Goal: Use online tool/utility: Utilize a website feature to perform a specific function

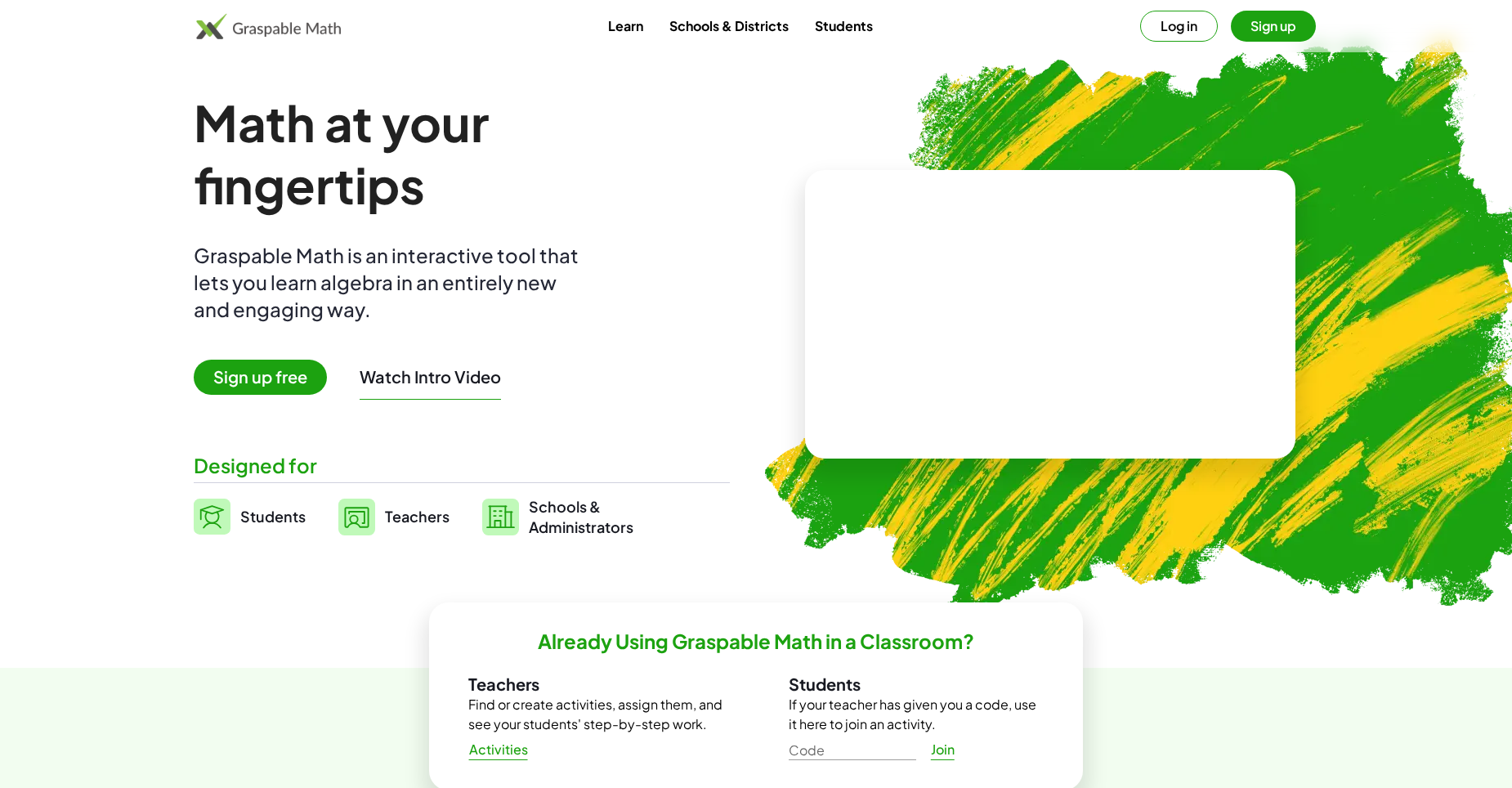
click at [277, 507] on span "Students" at bounding box center [273, 516] width 65 height 19
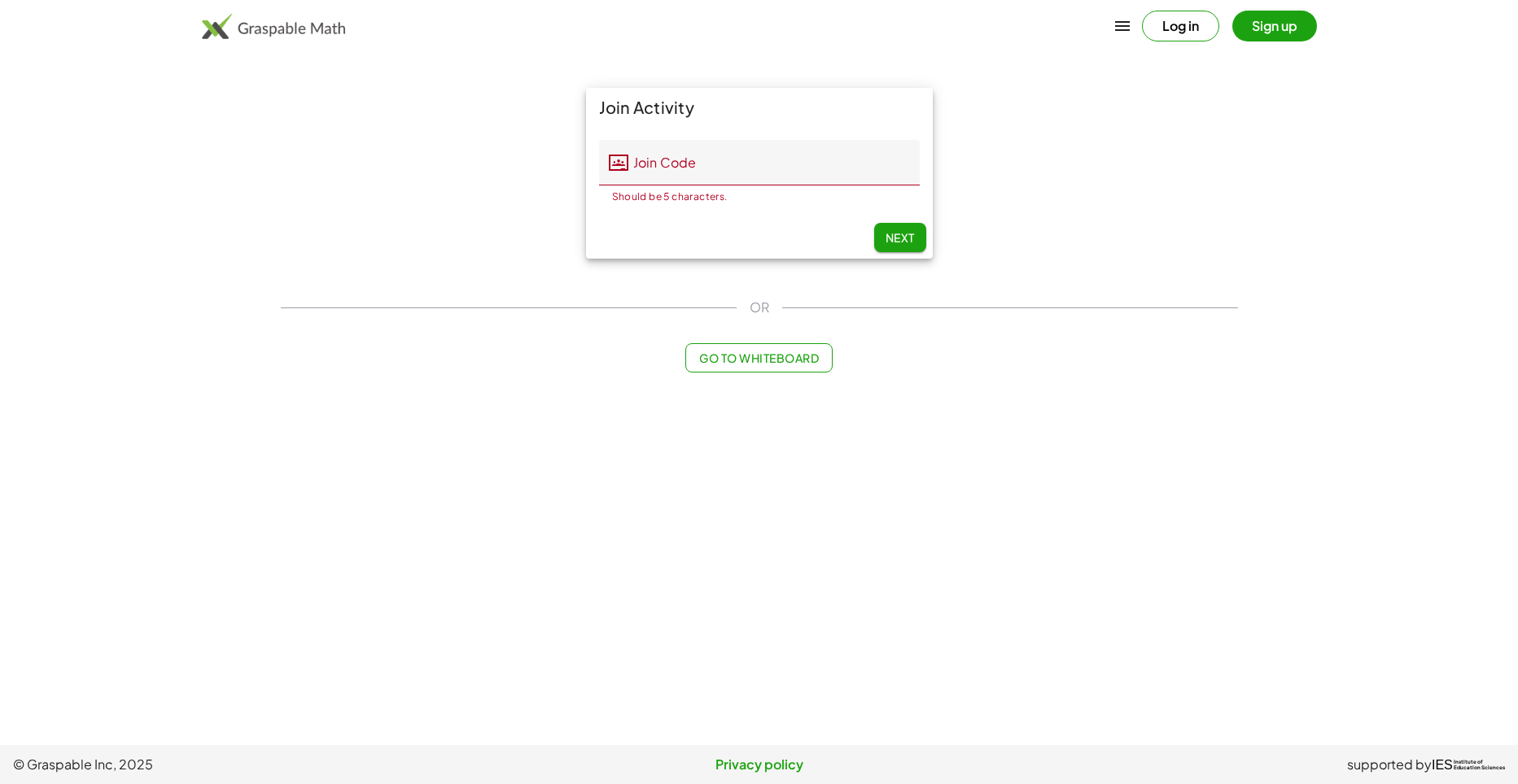
click at [1269, 30] on button "Sign up" at bounding box center [1274, 26] width 85 height 30
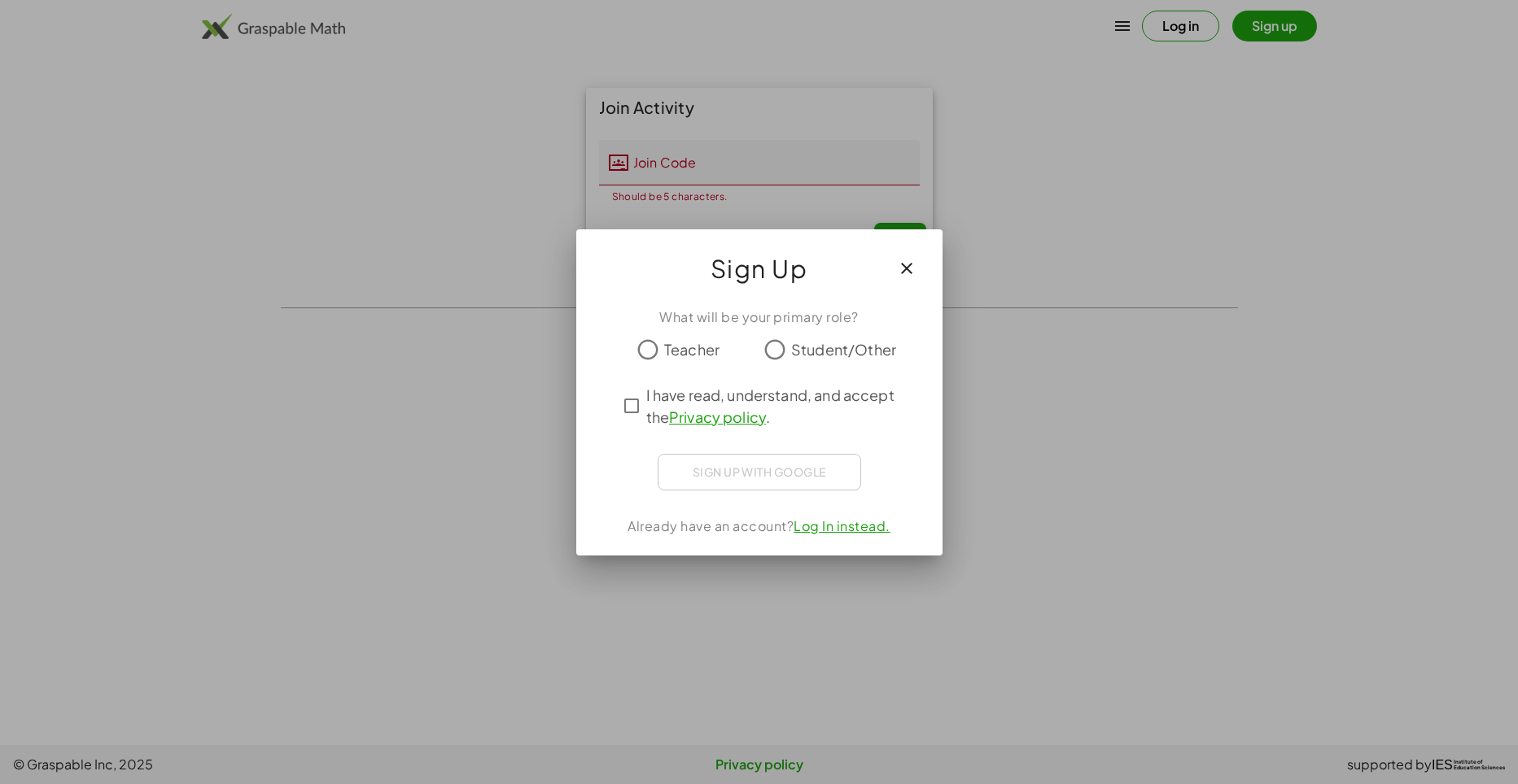
click at [1153, 8] on div at bounding box center [759, 392] width 1518 height 784
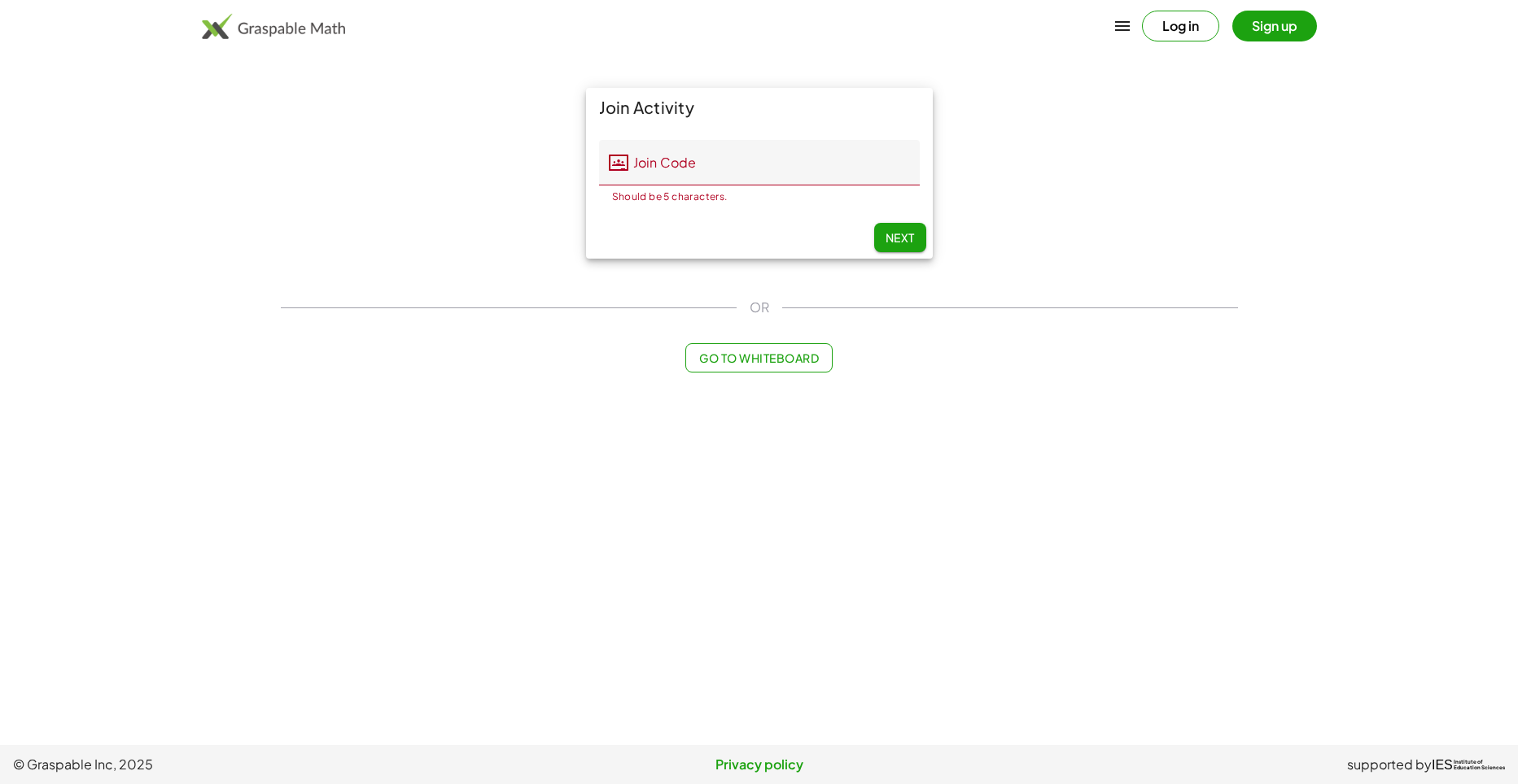
drag, startPoint x: 1153, startPoint y: 8, endPoint x: 1148, endPoint y: 18, distance: 11.2
click at [1148, 18] on div "Log in Sign up" at bounding box center [759, 26] width 1245 height 39
click at [1144, 18] on button "Log in" at bounding box center [1180, 26] width 77 height 30
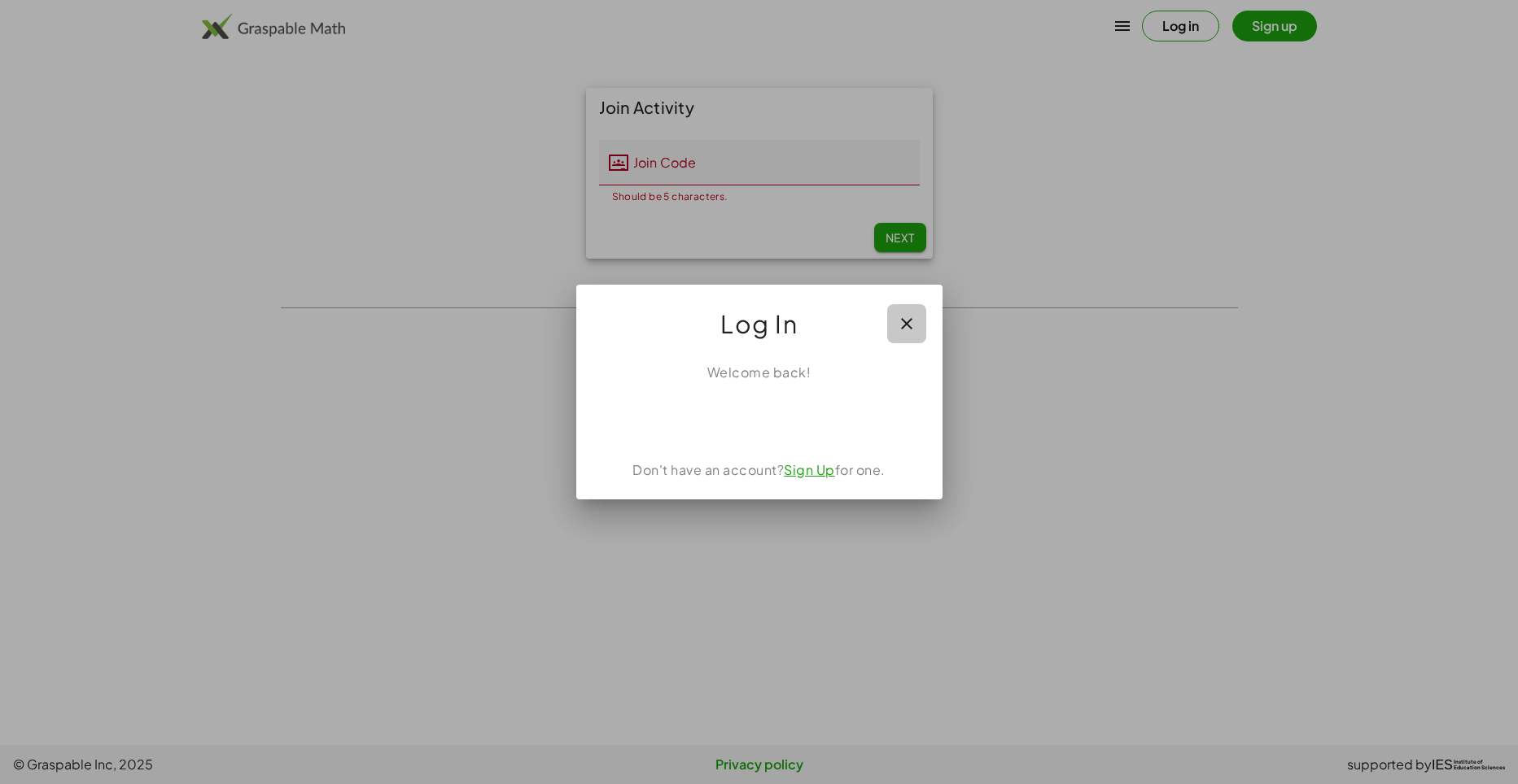
click at [913, 309] on button "button" at bounding box center [906, 323] width 39 height 39
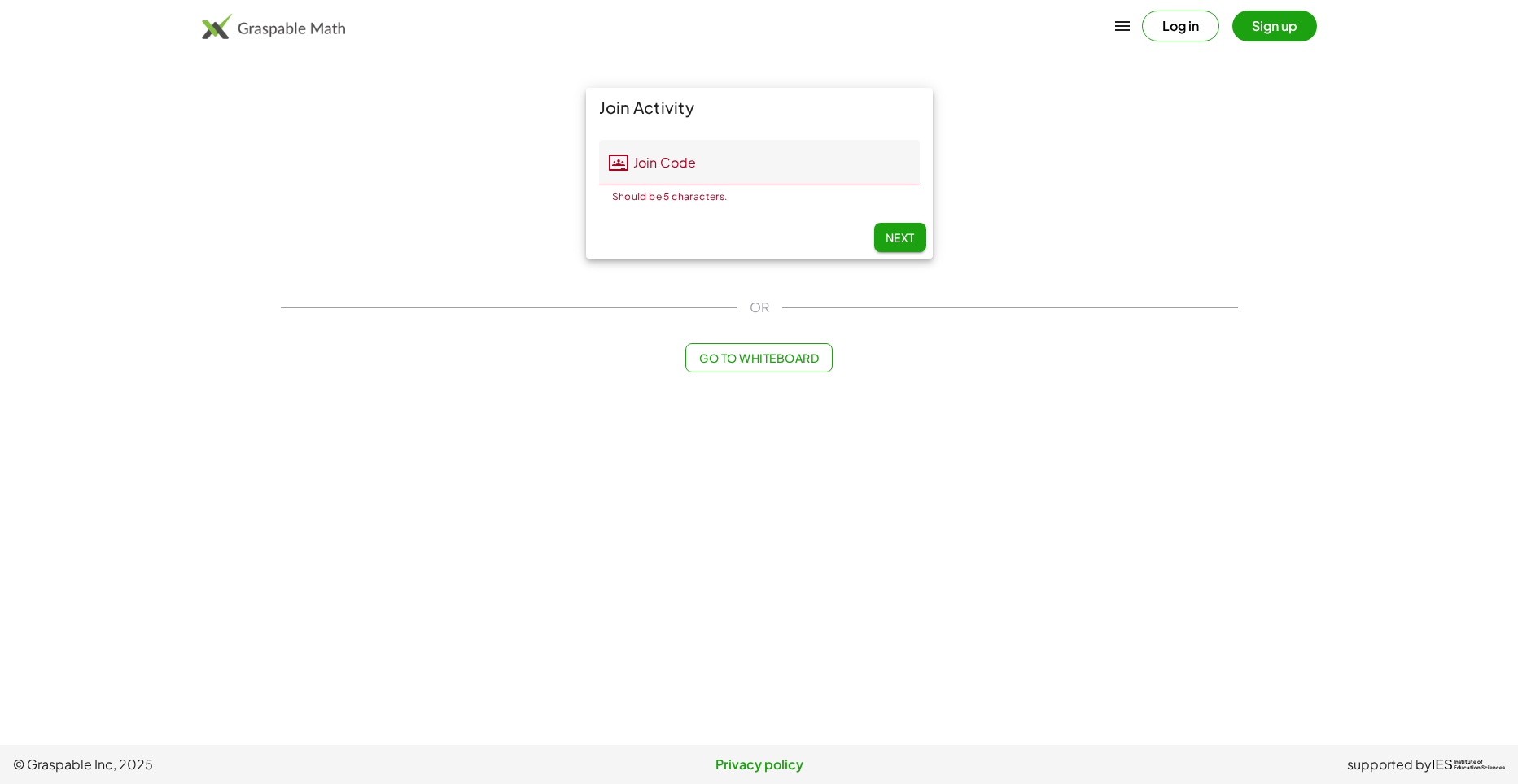
click at [408, 142] on div "Join Activity Join Code Join Code Should be 5 characters. 0 / 5 Next" at bounding box center [759, 173] width 977 height 191
click at [726, 351] on span "Go to Whiteboard" at bounding box center [759, 357] width 120 height 14
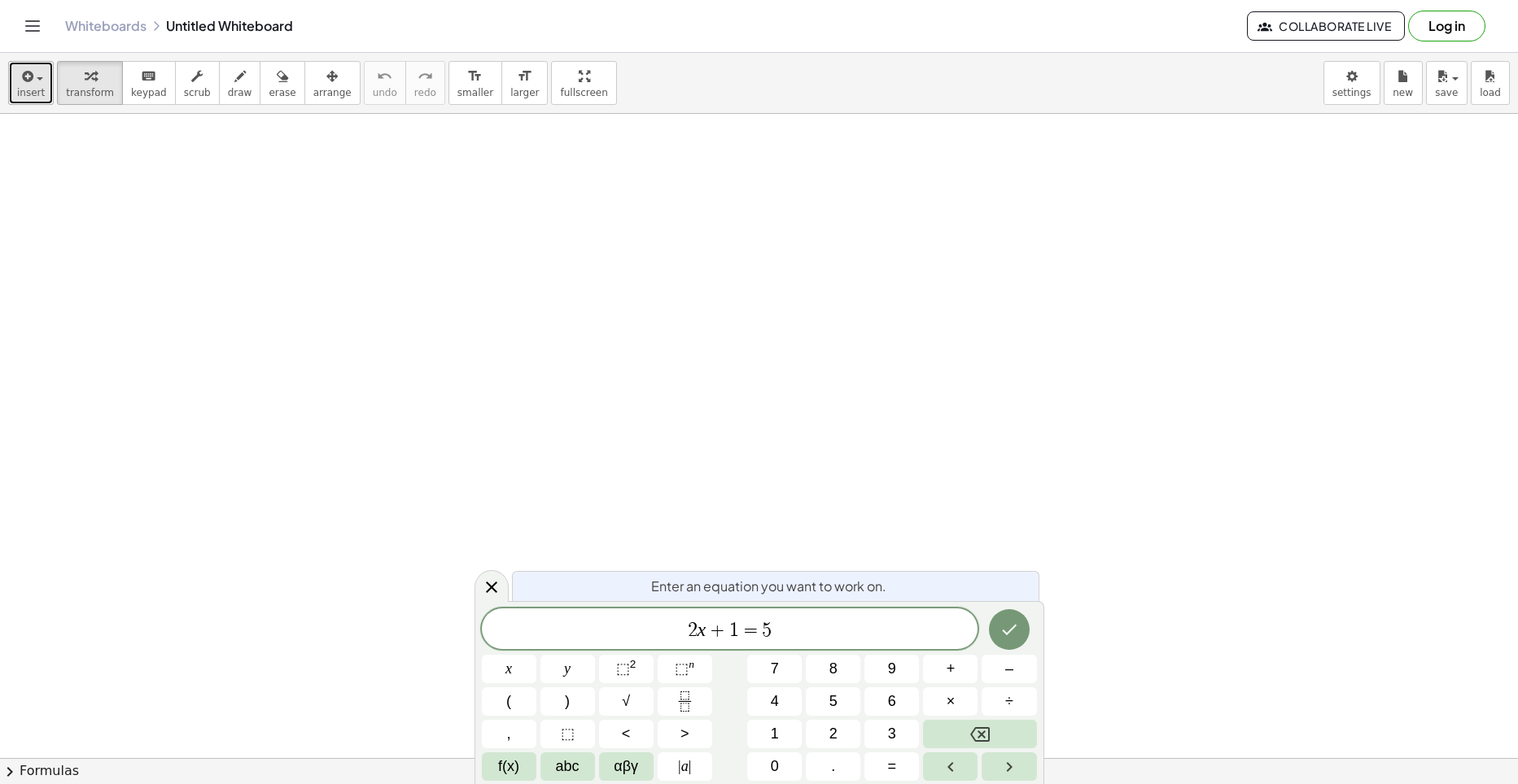
click at [32, 87] on span "insert" at bounding box center [30, 92] width 28 height 11
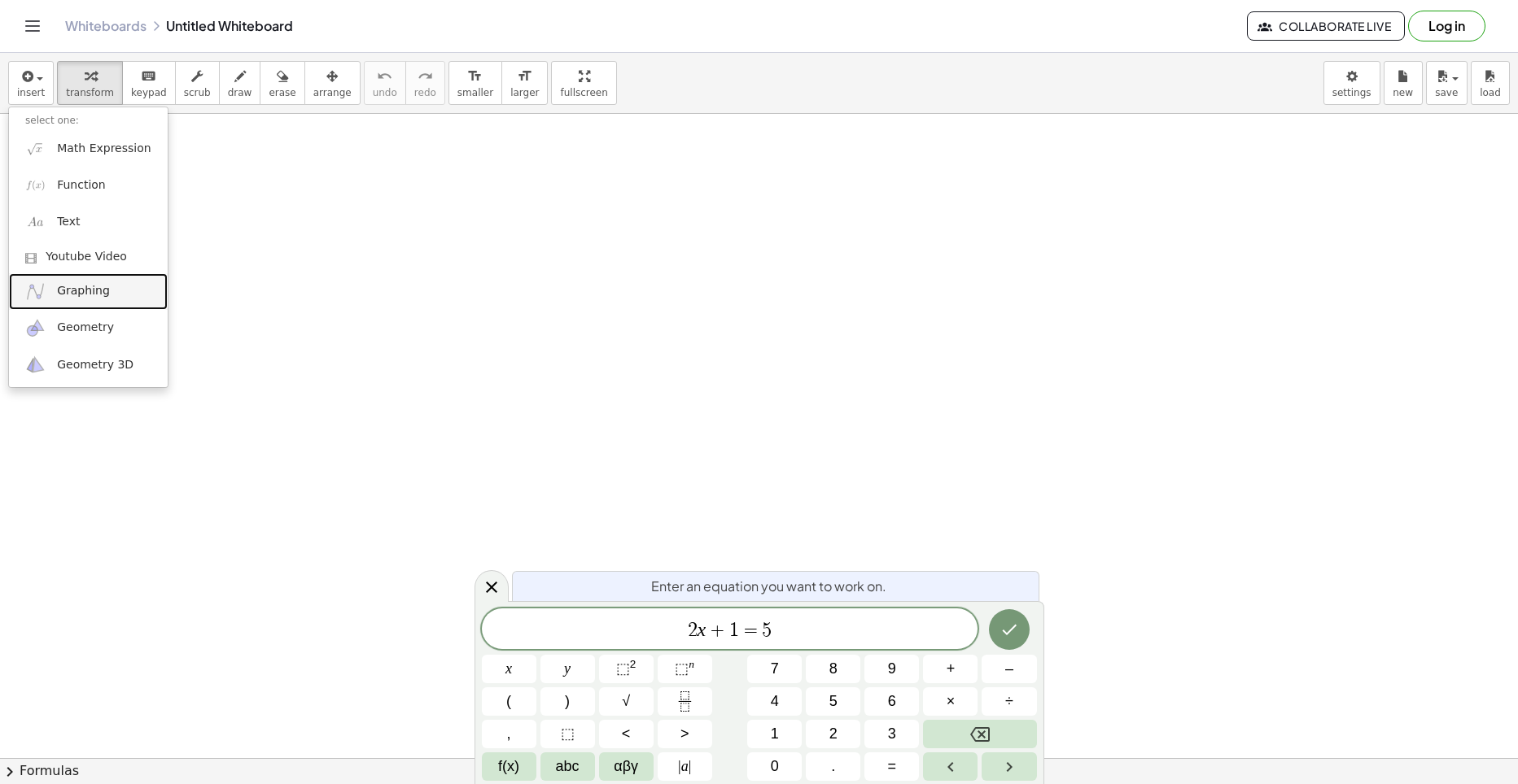
click at [79, 291] on span "Graphing" at bounding box center [84, 291] width 53 height 16
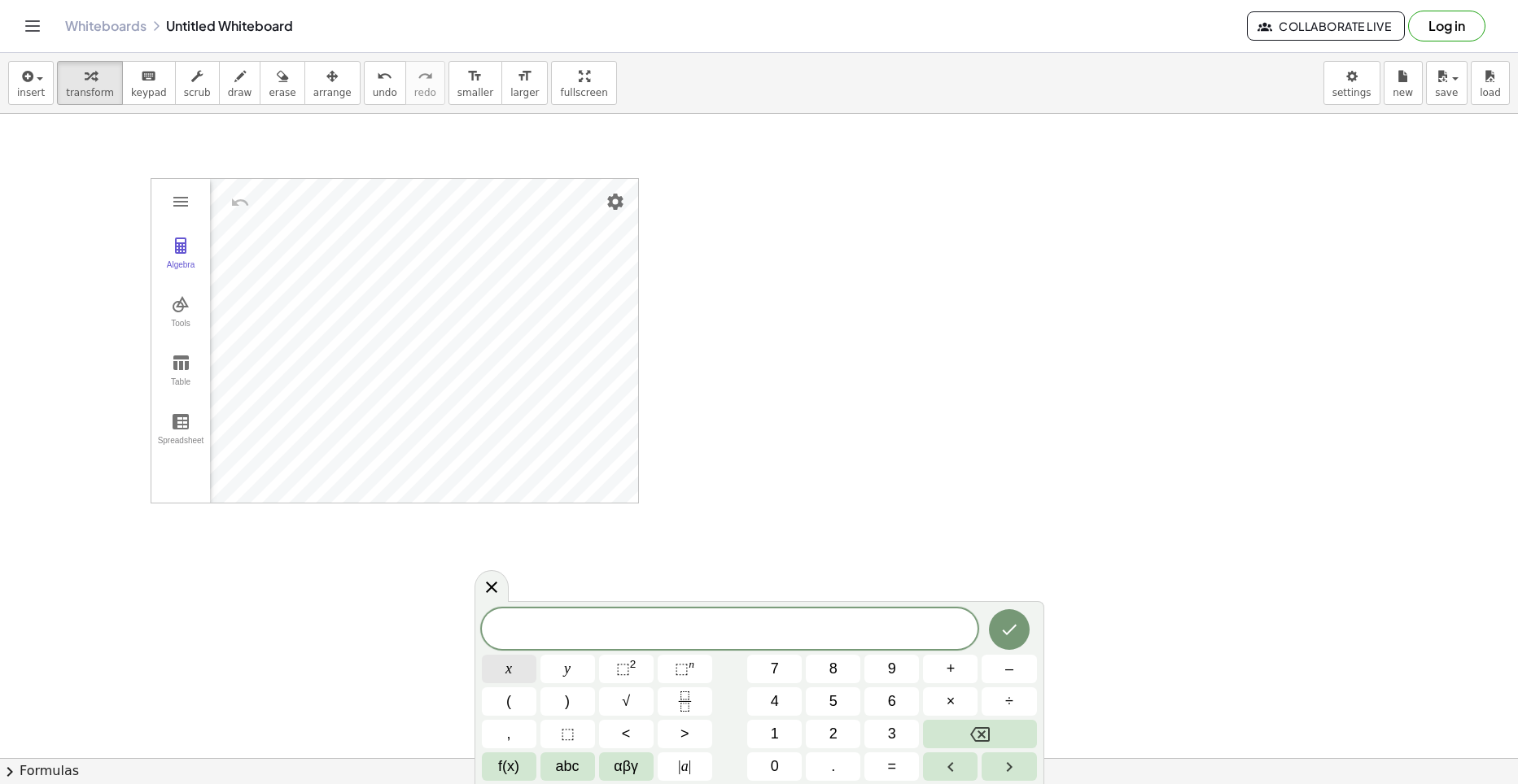
click at [498, 673] on button "x" at bounding box center [509, 669] width 54 height 29
click at [622, 723] on span "<" at bounding box center [625, 734] width 9 height 22
click at [823, 698] on button "5" at bounding box center [832, 702] width 54 height 29
click at [1000, 623] on icon "Done" at bounding box center [1009, 630] width 19 height 19
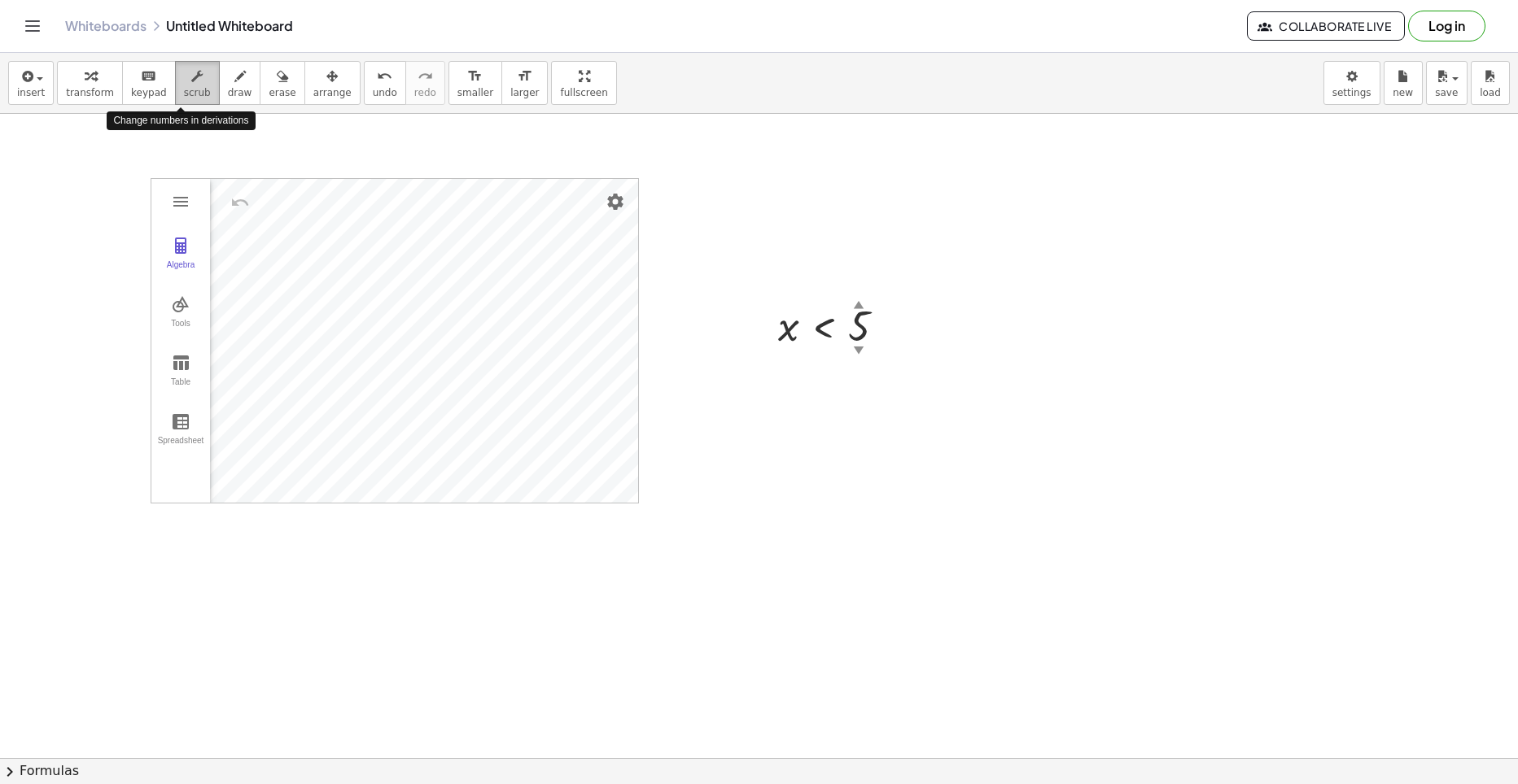
click at [190, 91] on span "scrub" at bounding box center [197, 92] width 27 height 11
click at [192, 79] on icon "button" at bounding box center [197, 76] width 11 height 19
click at [72, 73] on div "button" at bounding box center [90, 75] width 48 height 19
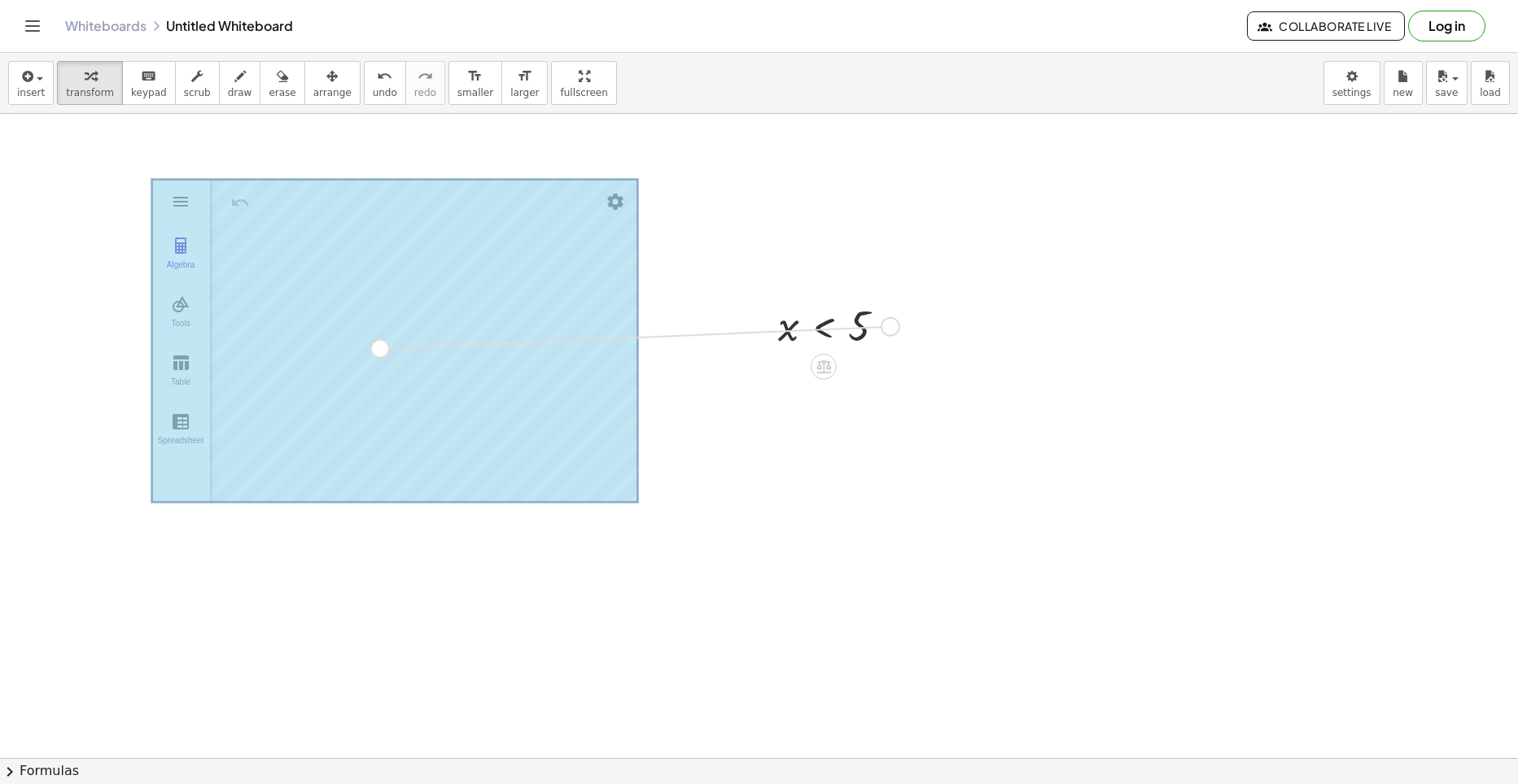
drag, startPoint x: 887, startPoint y: 321, endPoint x: 375, endPoint y: 343, distance: 512.5
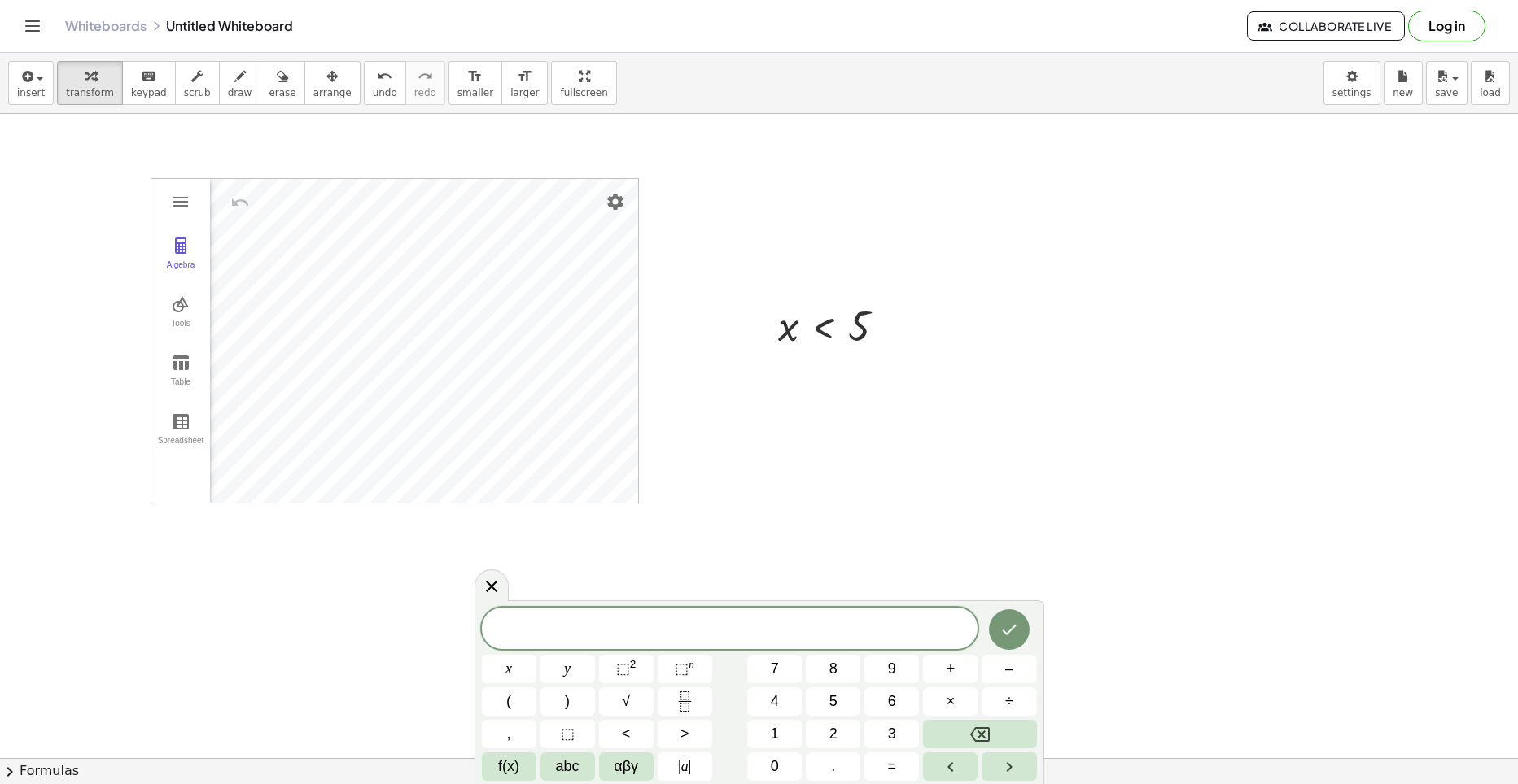
click at [580, 636] on span "​" at bounding box center [730, 631] width 496 height 23
click at [502, 678] on button "x" at bounding box center [509, 669] width 54 height 29
click at [688, 733] on span ">" at bounding box center [684, 734] width 9 height 22
click at [1001, 672] on button "–" at bounding box center [1008, 669] width 54 height 29
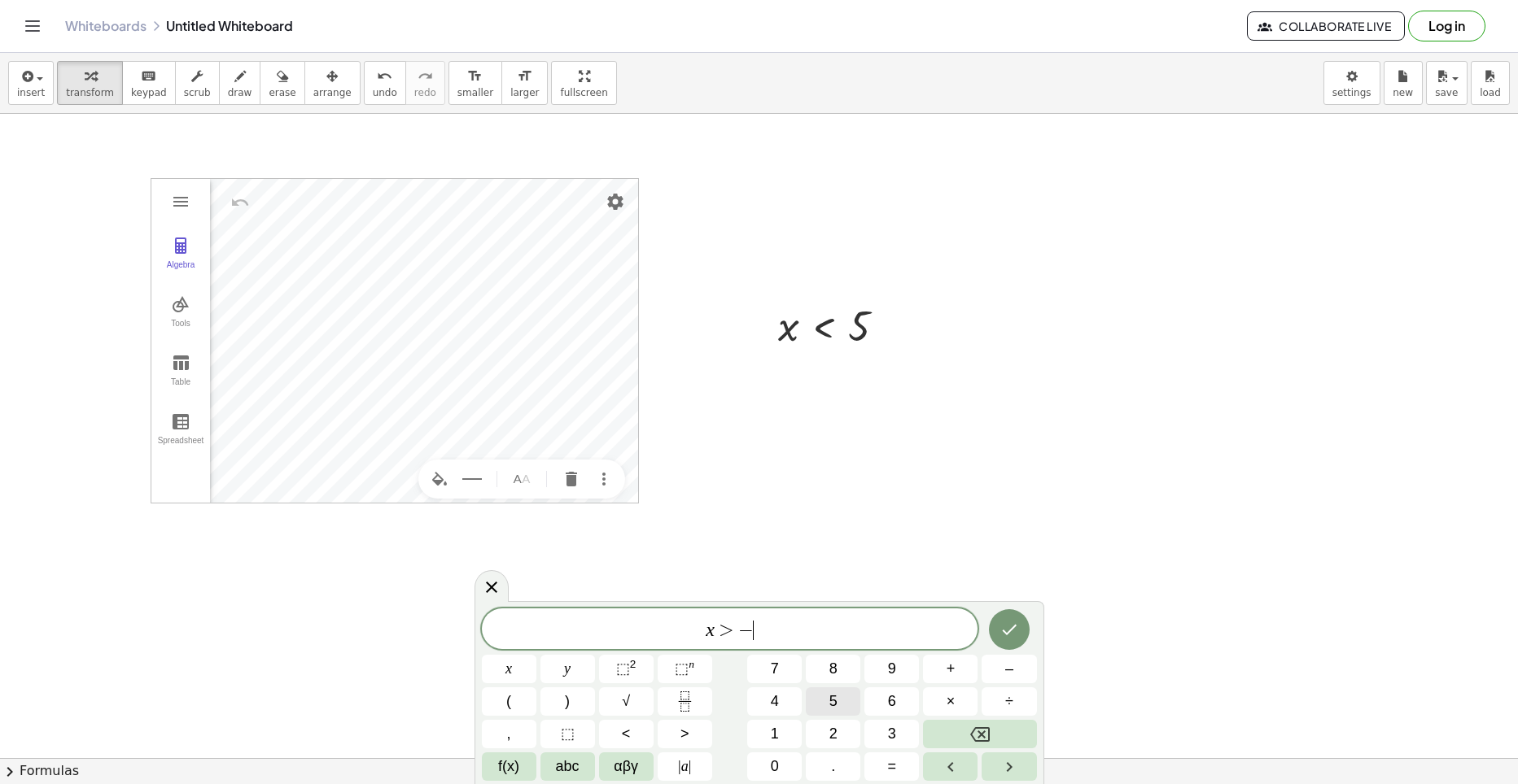
click at [844, 706] on button "5" at bounding box center [832, 702] width 54 height 29
click at [1000, 625] on icon "Done" at bounding box center [1009, 630] width 19 height 19
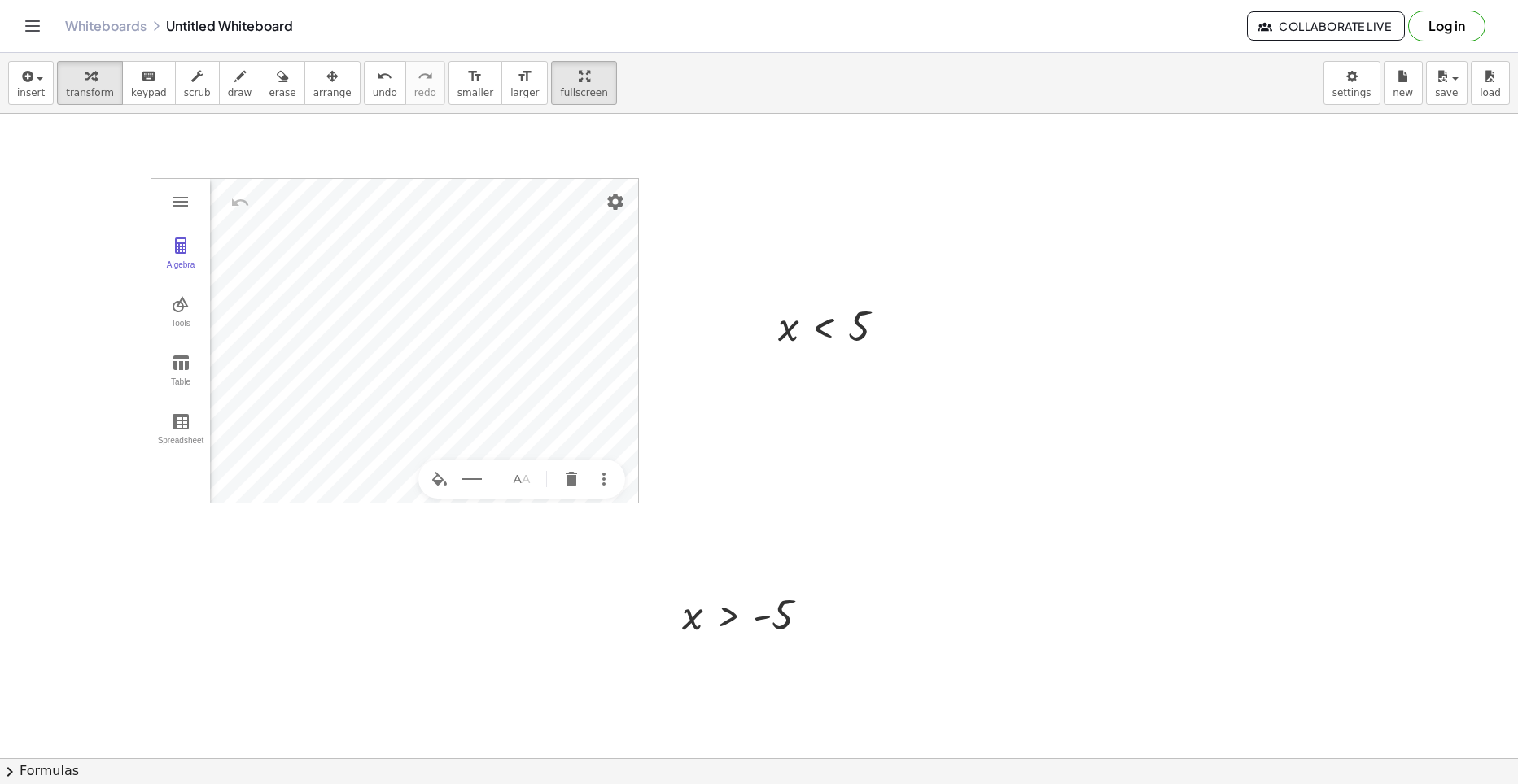
click at [583, 148] on div "insert select one: Math Expression Function Text Youtube Video Graphing Geometr…" at bounding box center [759, 419] width 1518 height 732
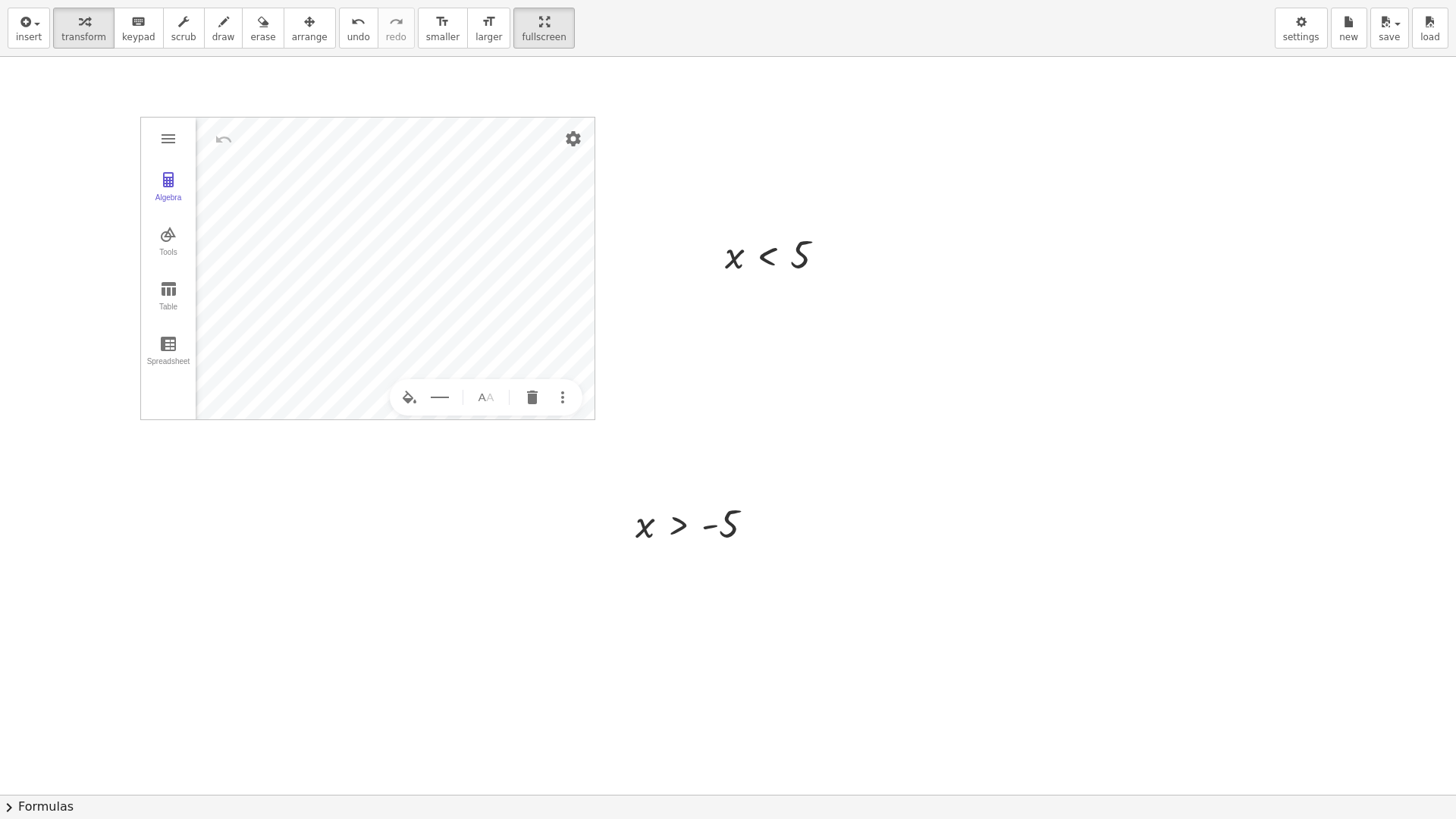
click at [0, 5] on div "insert select one: Math Expression Function Text Youtube Video Graphing Geometr…" at bounding box center [728, 28] width 1456 height 57
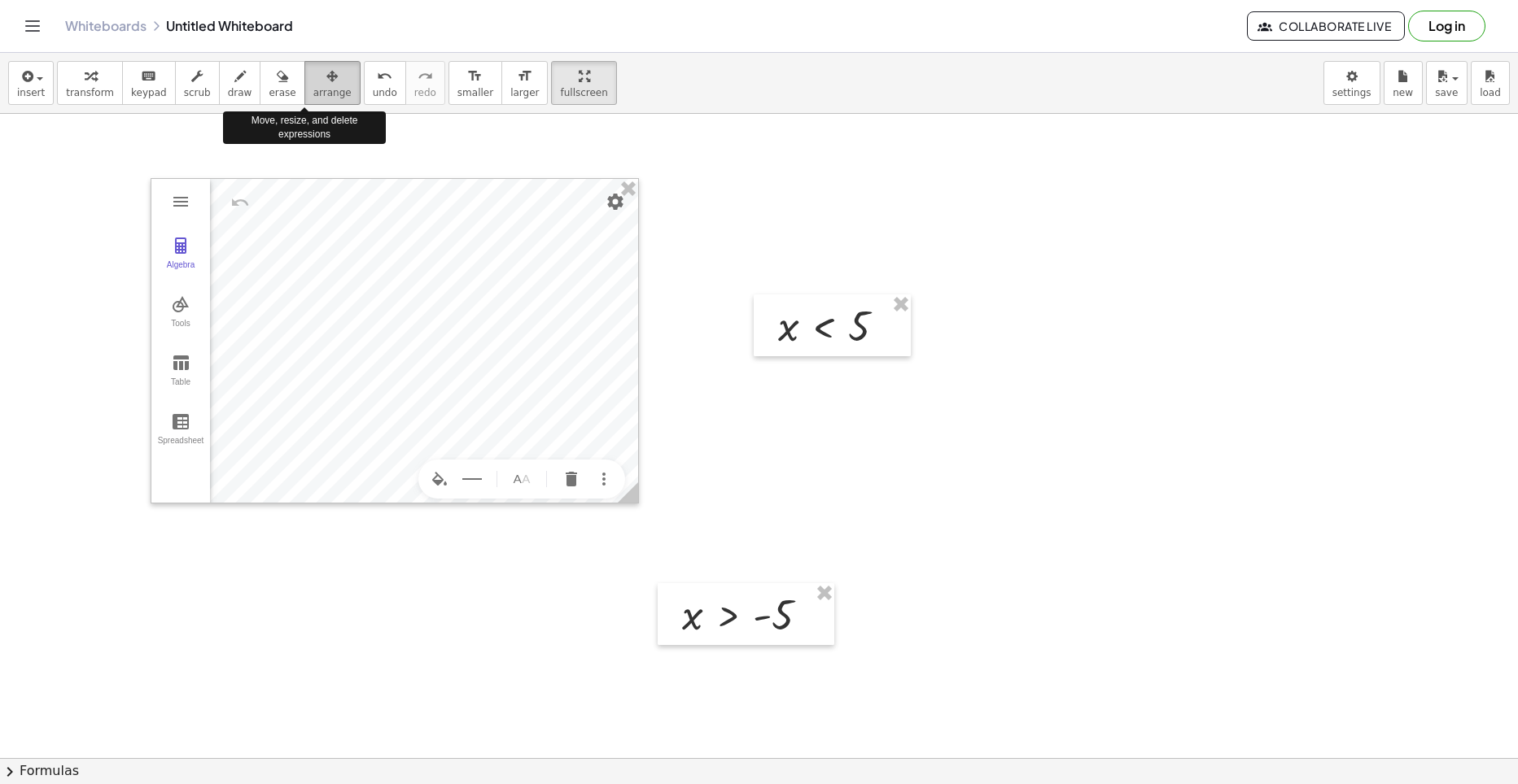
click at [326, 85] on icon "button" at bounding box center [332, 76] width 11 height 19
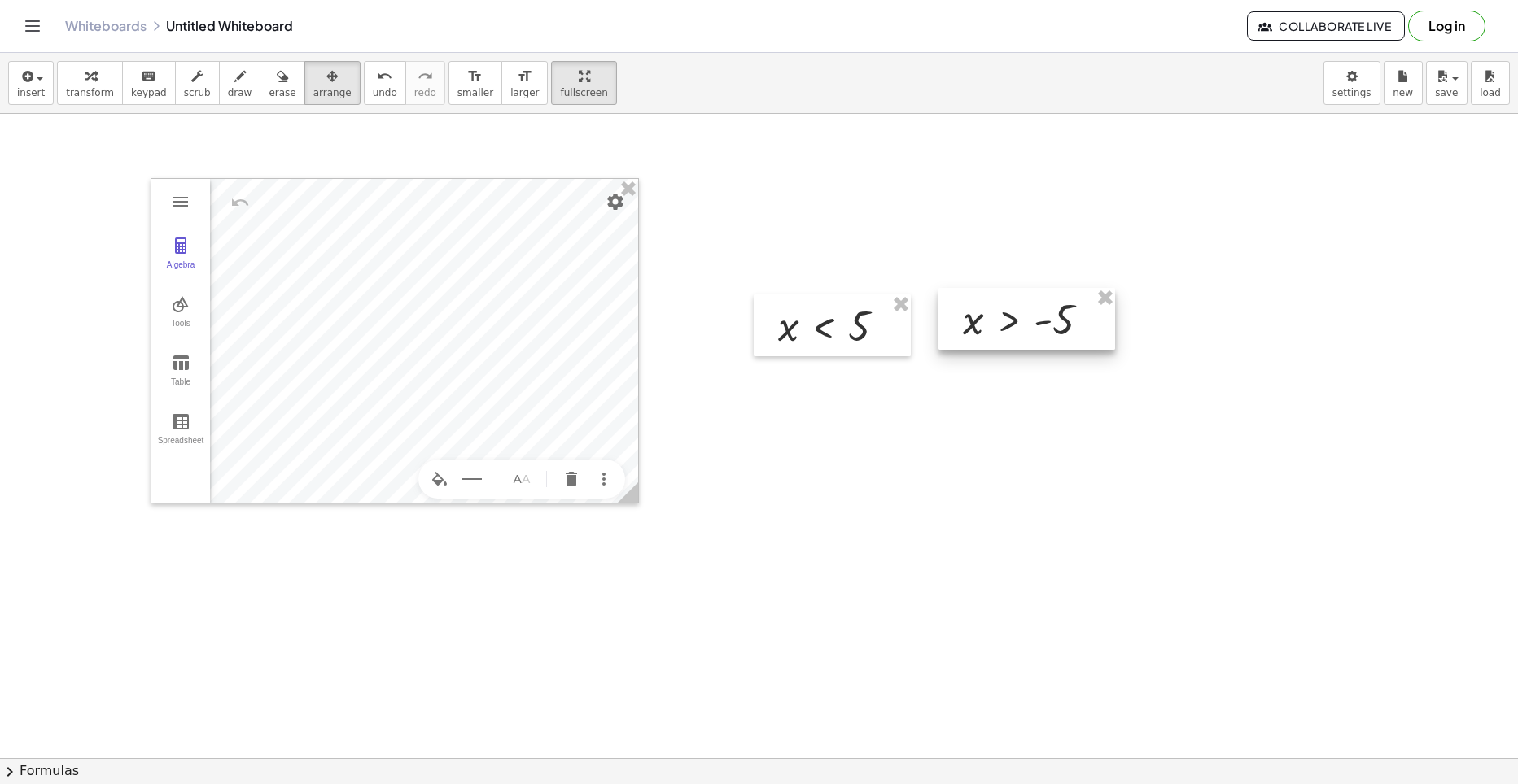
drag, startPoint x: 719, startPoint y: 603, endPoint x: 994, endPoint y: 313, distance: 399.7
click at [999, 311] on div at bounding box center [1026, 318] width 176 height 62
drag, startPoint x: 839, startPoint y: 301, endPoint x: 849, endPoint y: 114, distance: 187.3
click at [849, 114] on div at bounding box center [842, 145] width 157 height 62
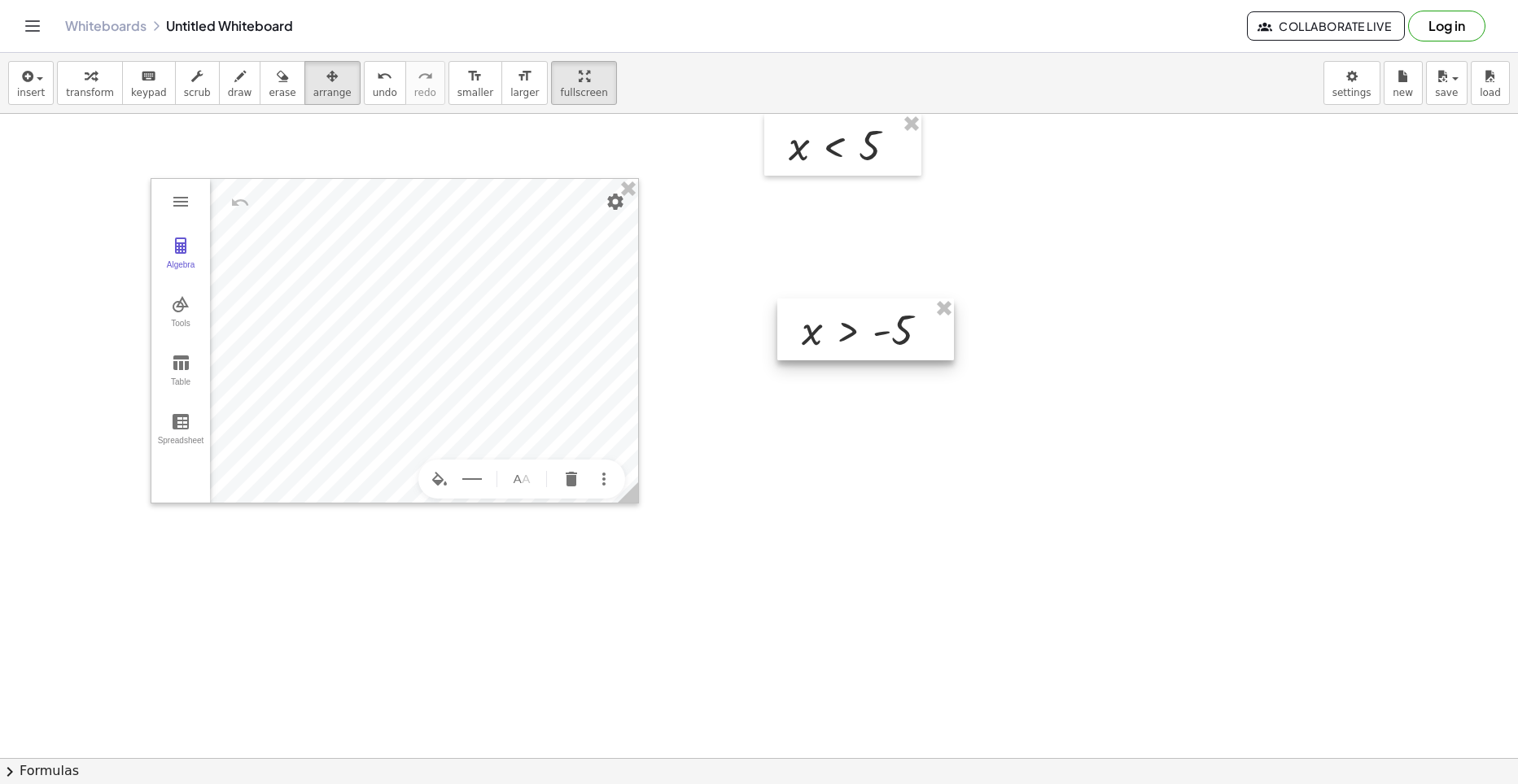
drag, startPoint x: 1008, startPoint y: 302, endPoint x: 847, endPoint y: 310, distance: 161.2
click at [847, 310] on div at bounding box center [864, 329] width 176 height 62
click at [326, 81] on icon "button" at bounding box center [332, 76] width 11 height 19
click at [85, 84] on icon "button" at bounding box center [91, 76] width 11 height 19
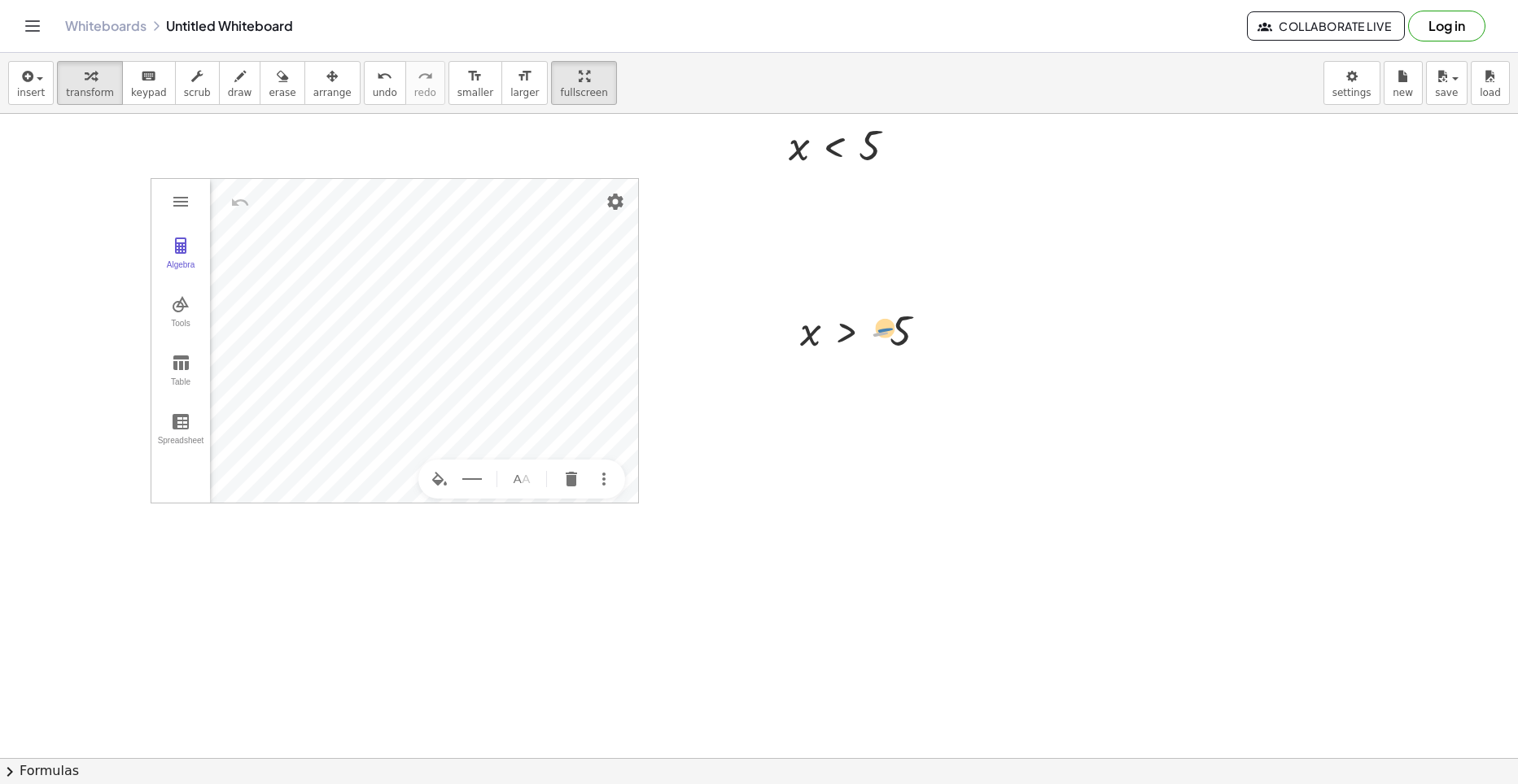
click at [877, 329] on div at bounding box center [870, 331] width 156 height 53
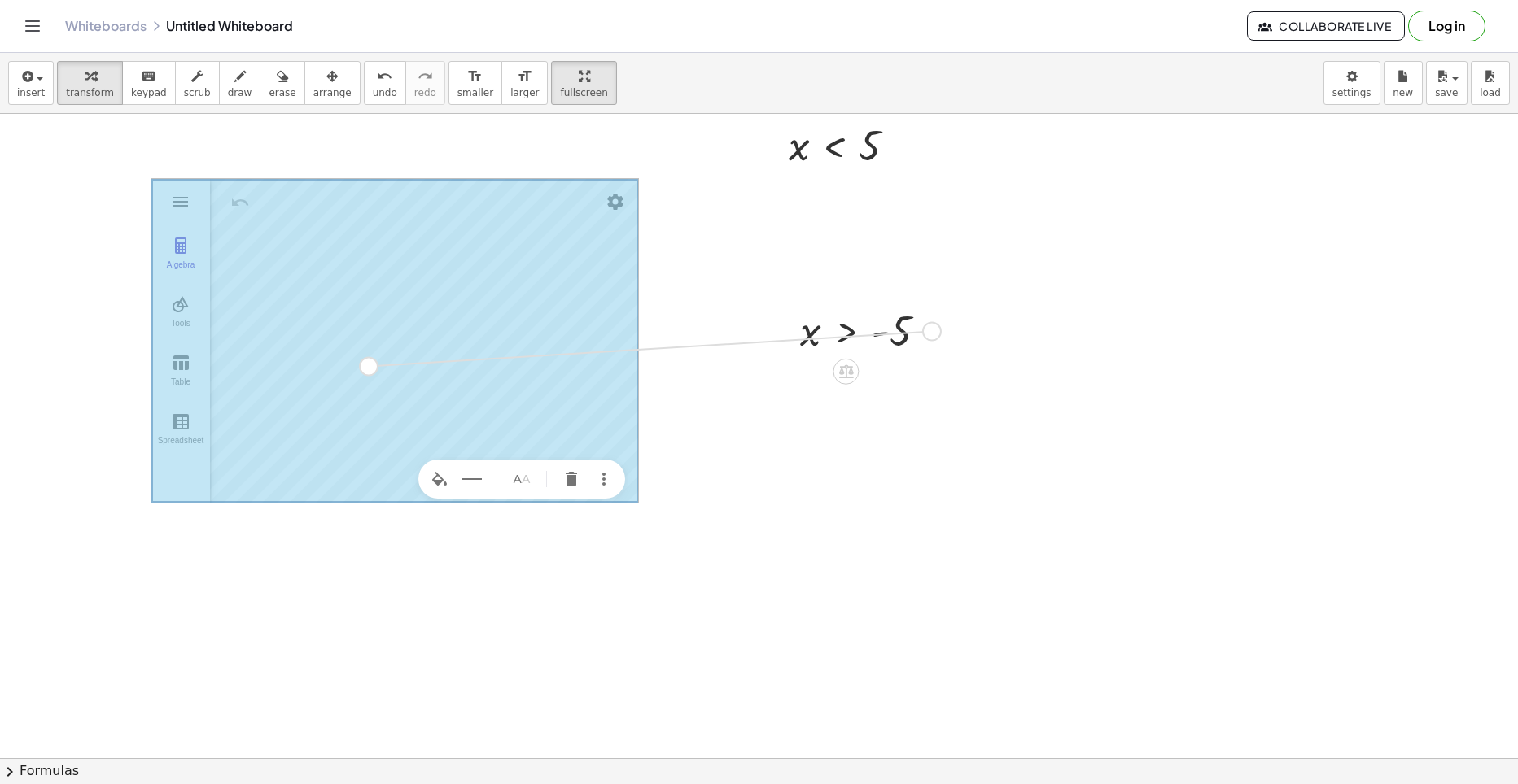
drag, startPoint x: 933, startPoint y: 328, endPoint x: 372, endPoint y: 361, distance: 562.0
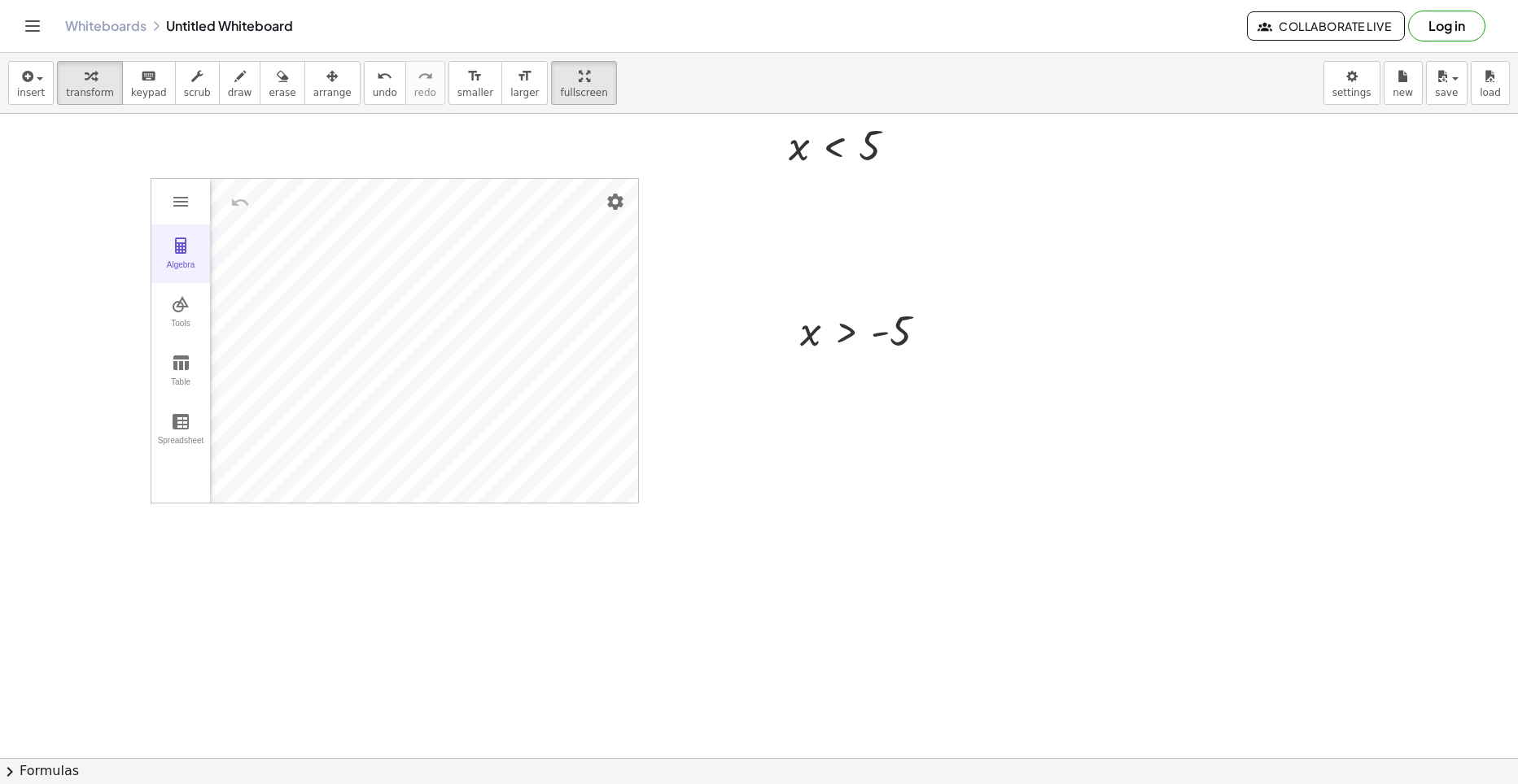
click at [176, 239] on img "Graphing Calculator" at bounding box center [180, 246] width 19 height 19
click at [187, 252] on img "Graphing Calculator" at bounding box center [180, 246] width 19 height 19
click at [608, 478] on img "More" at bounding box center [603, 479] width 19 height 19
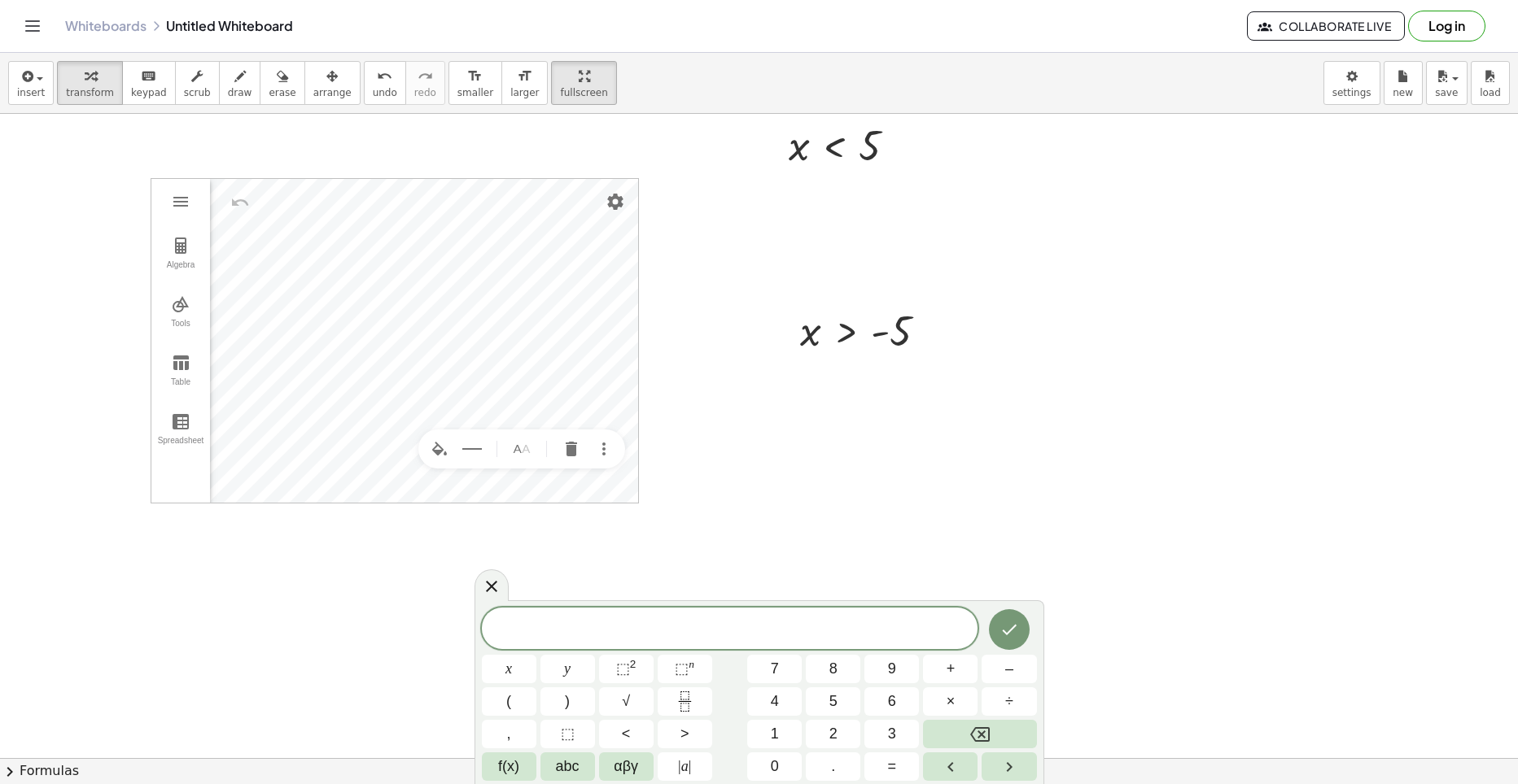
click at [548, 487] on div "Graphing Calculator" at bounding box center [423, 341] width 428 height 324
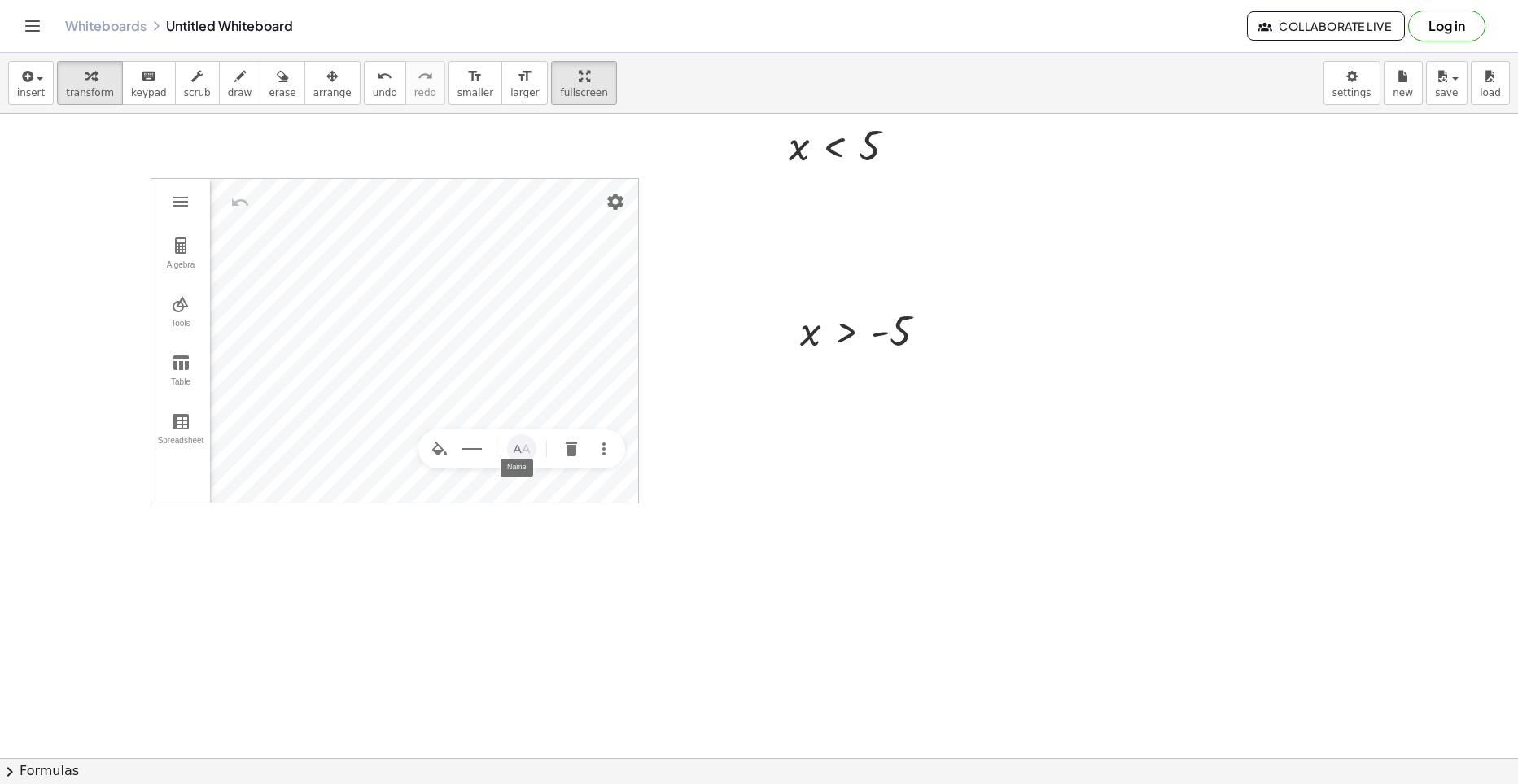
drag, startPoint x: 512, startPoint y: 431, endPoint x: 517, endPoint y: 453, distance: 22.6
click at [517, 453] on div "Graphing Calculator" at bounding box center [521, 449] width 207 height 39
click at [517, 453] on img "Name" at bounding box center [521, 449] width 19 height 19
click at [486, 441] on div "Graphing Calculator" at bounding box center [521, 449] width 207 height 39
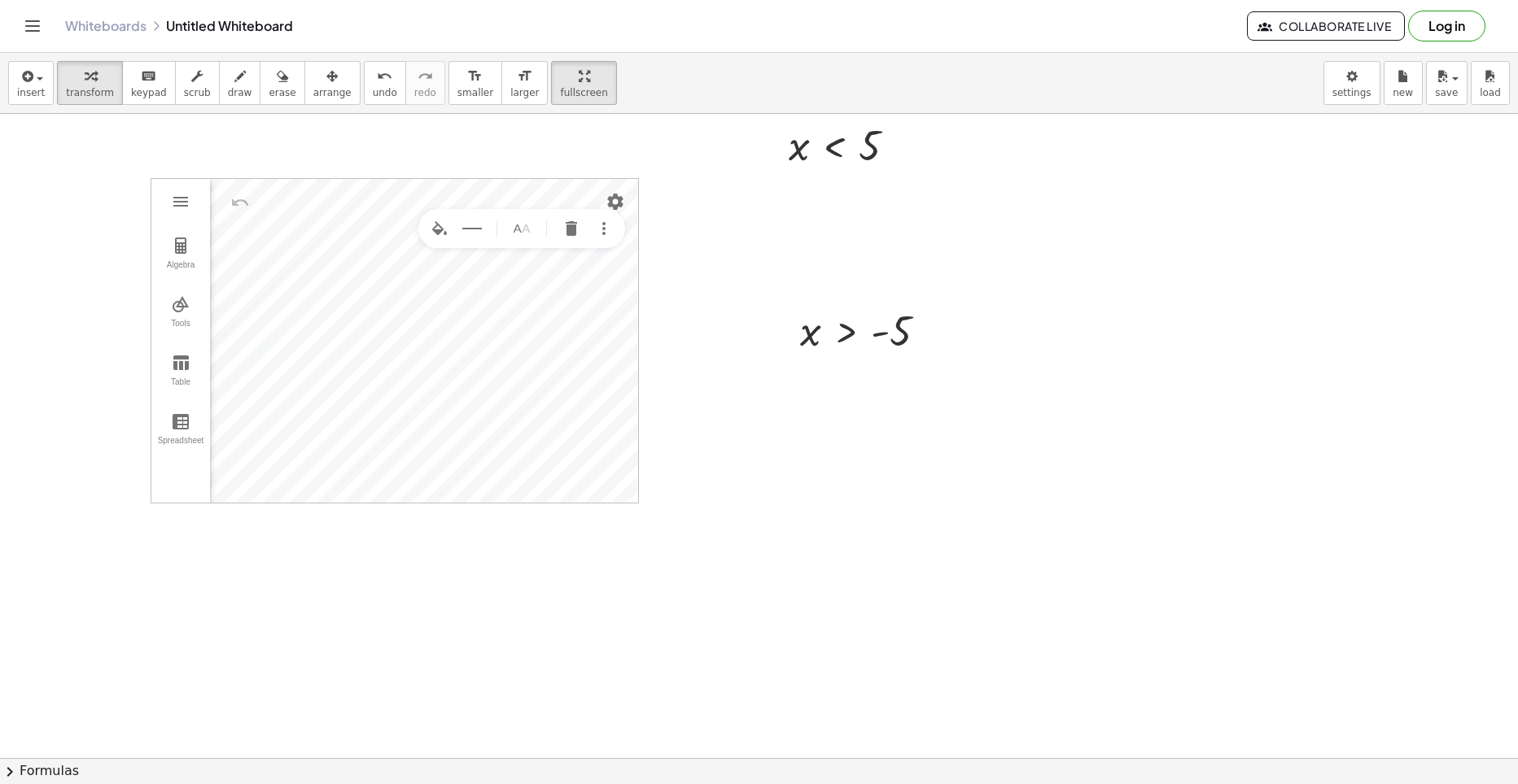
click at [558, 178] on div "Algebra Tools Table Spreadsheet Input… GeoGebra Graphing Calculator Basic Tools…" at bounding box center [395, 341] width 488 height 326
click at [573, 231] on img "Delete" at bounding box center [571, 229] width 19 height 19
click at [174, 238] on img "Graphing Calculator" at bounding box center [180, 246] width 19 height 19
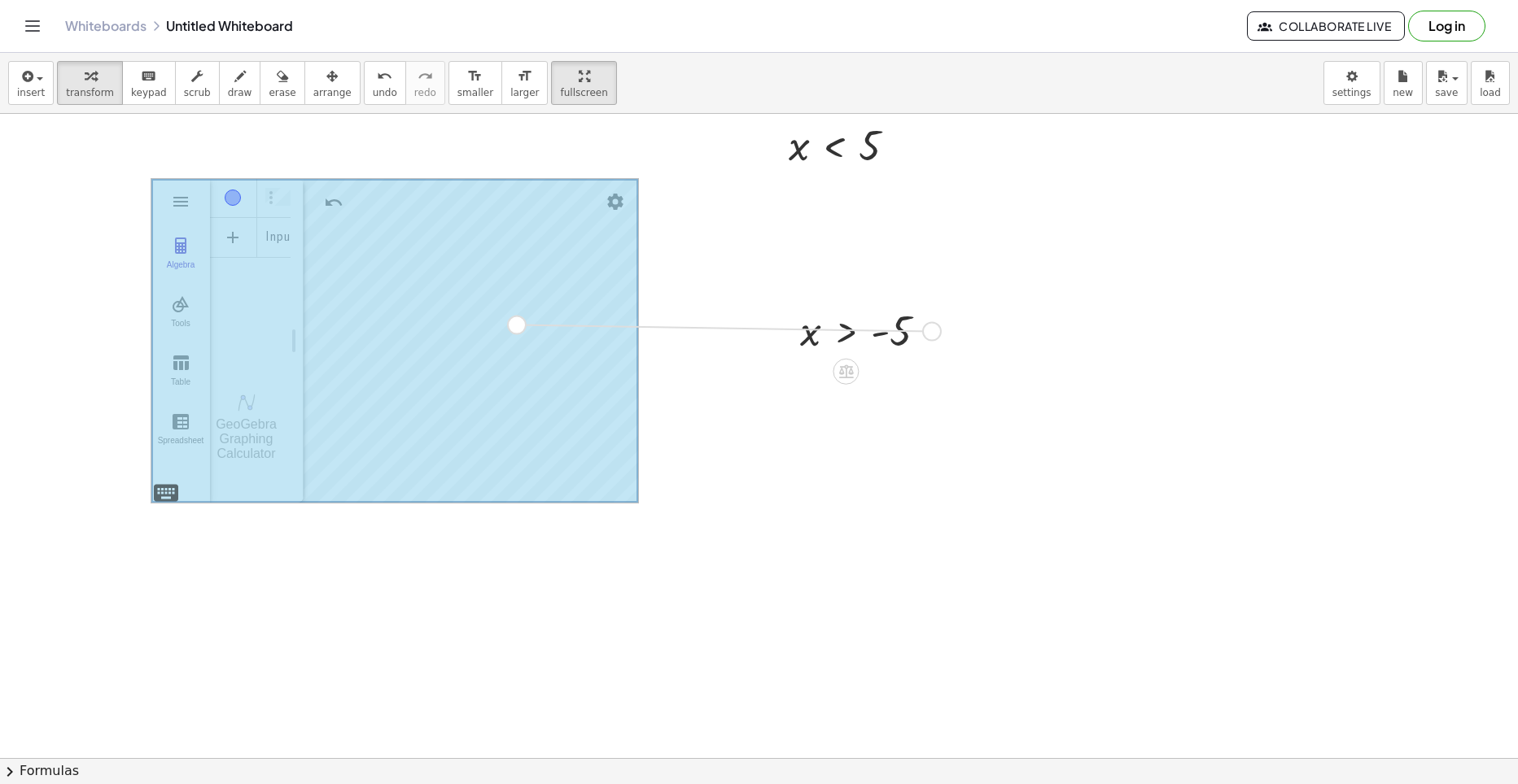
drag, startPoint x: 931, startPoint y: 332, endPoint x: 512, endPoint y: 322, distance: 419.1
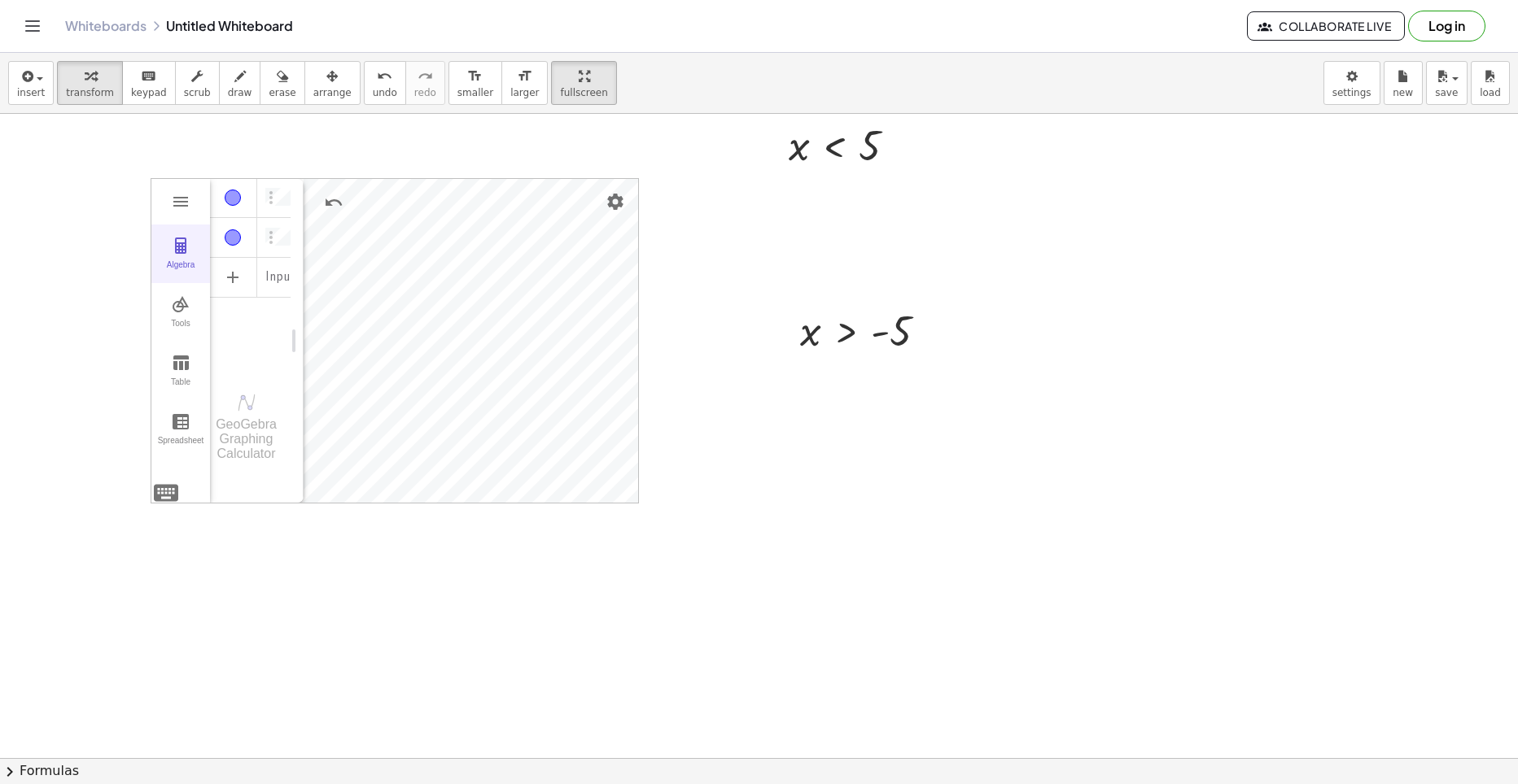
click at [176, 240] on img "Graphing Calculator" at bounding box center [180, 246] width 19 height 19
click at [559, 76] on div "button" at bounding box center [583, 75] width 48 height 19
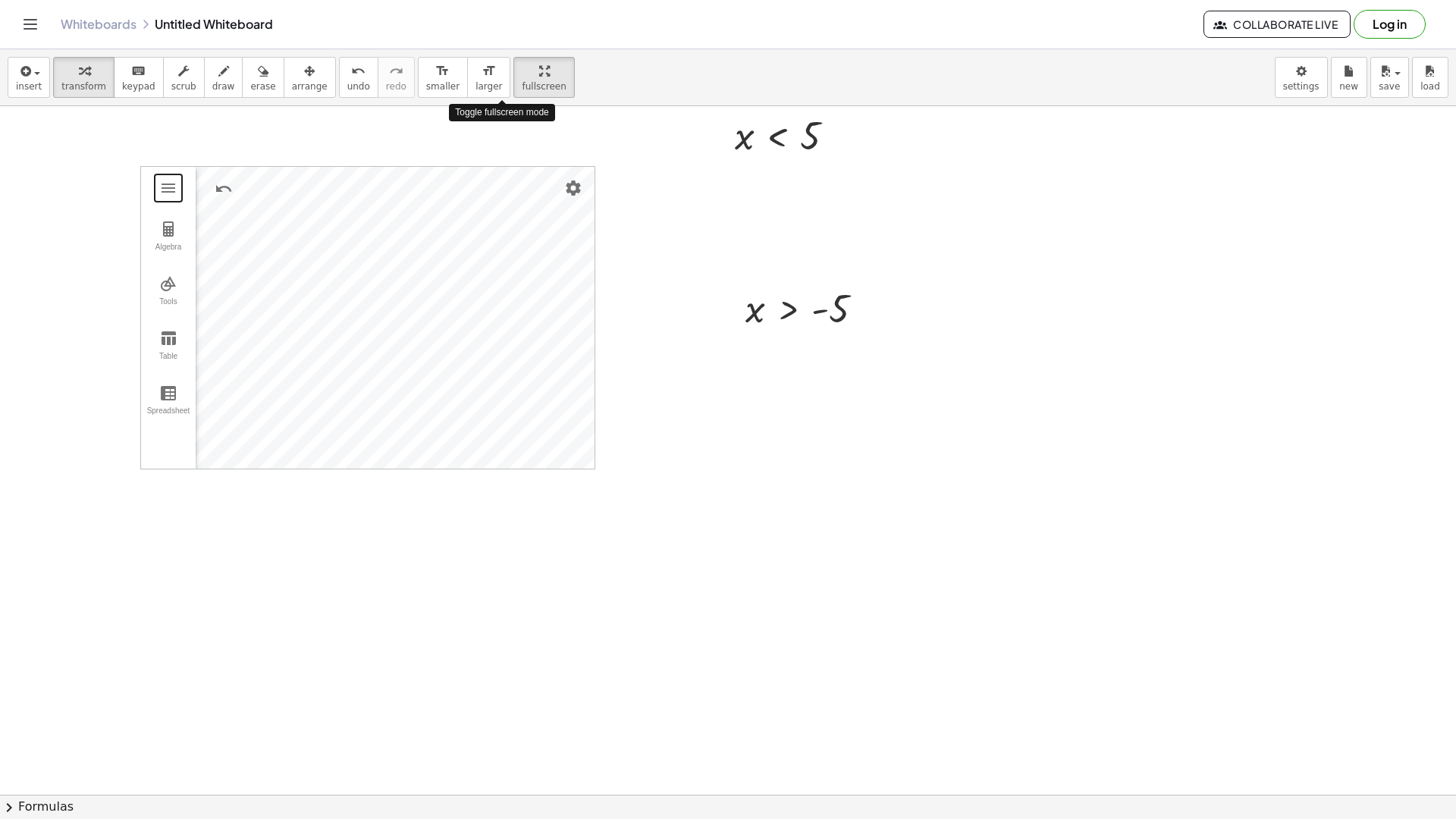
click at [549, 122] on div "insert select one: Math Expression Function Text Youtube Video Graphing Geometr…" at bounding box center [728, 434] width 1456 height 770
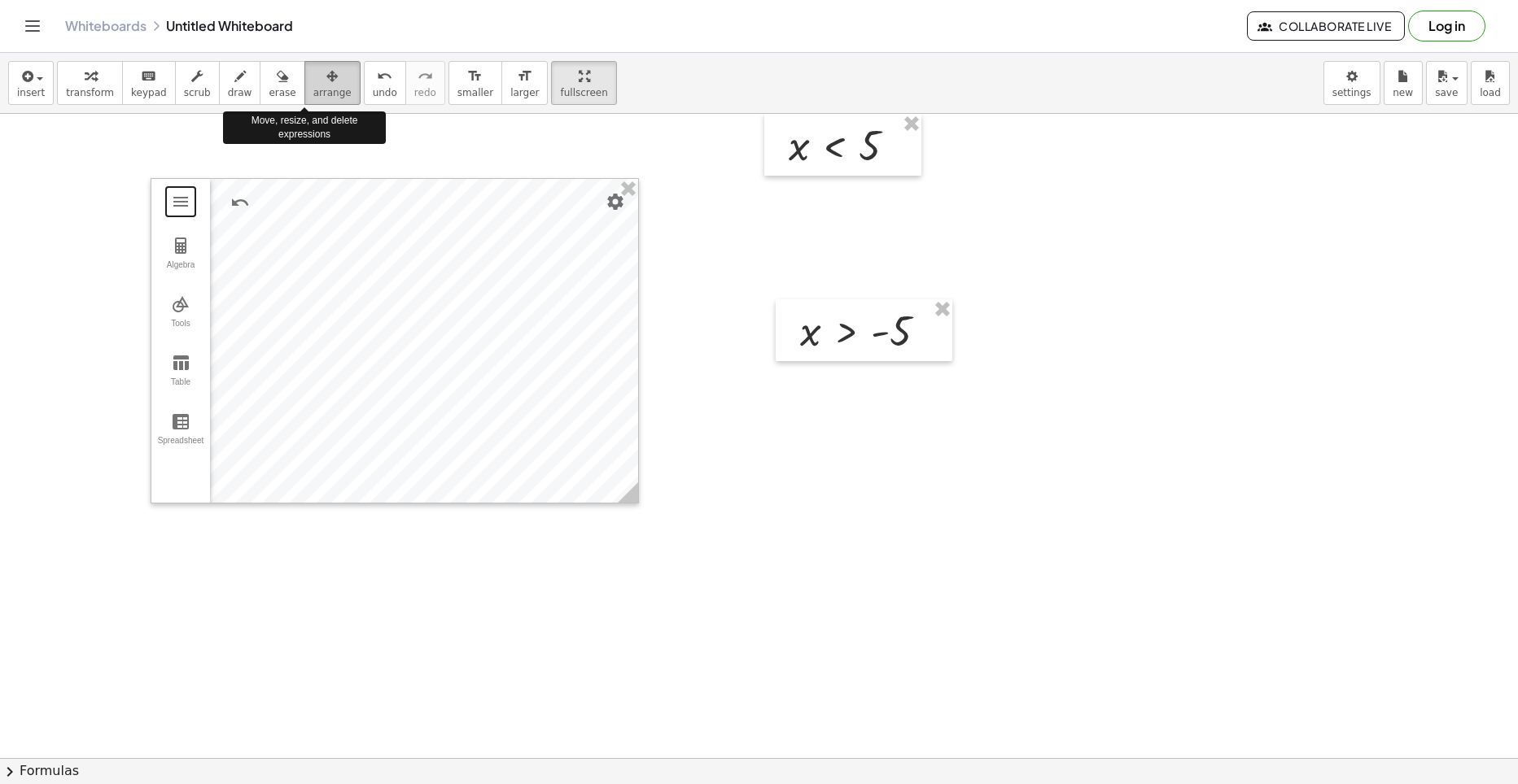
click at [314, 84] on div "button" at bounding box center [333, 75] width 38 height 19
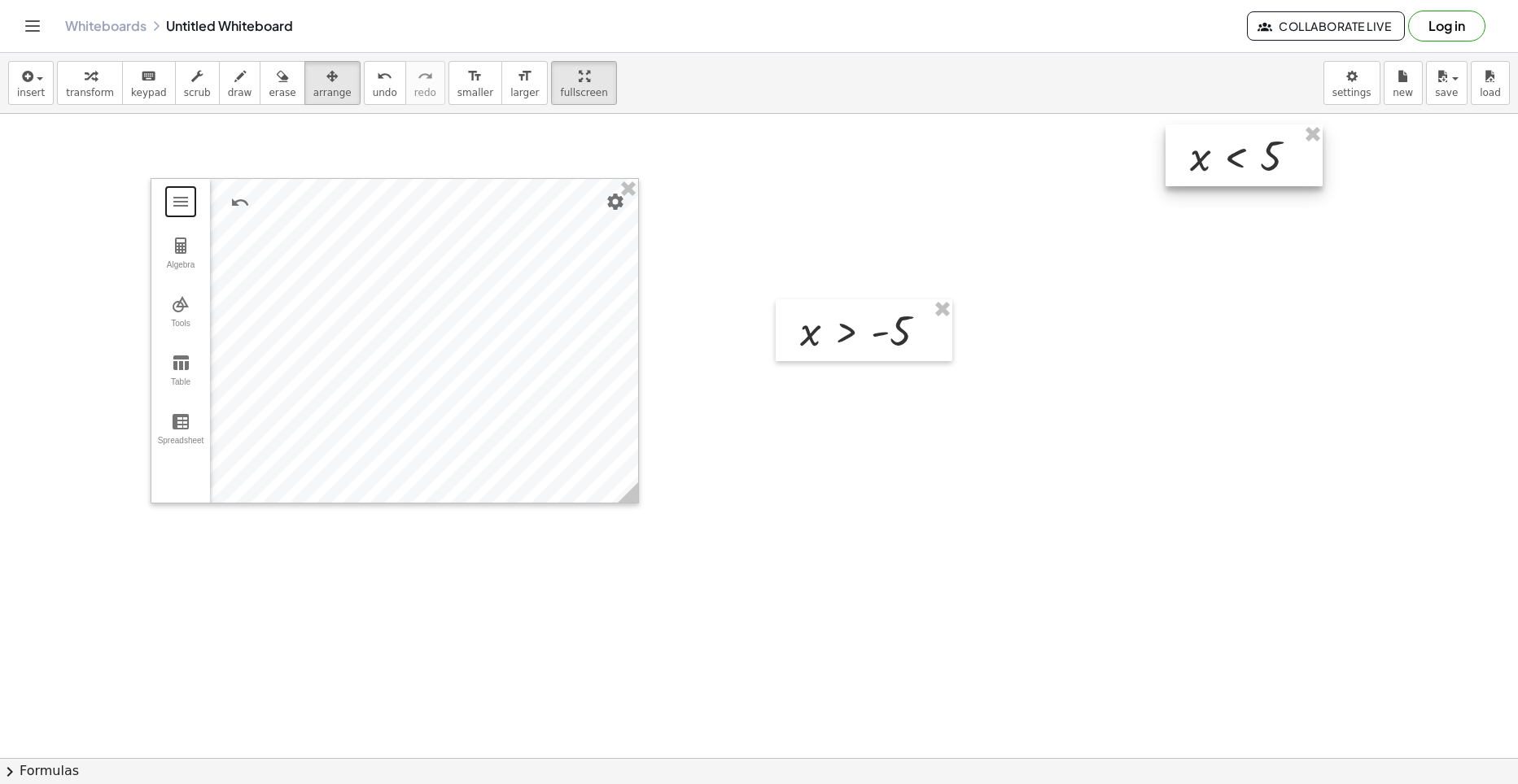
drag, startPoint x: 886, startPoint y: 164, endPoint x: 1143, endPoint y: 281, distance: 282.4
click at [1174, 187] on div at bounding box center [1244, 155] width 157 height 62
drag, startPoint x: 1096, startPoint y: 273, endPoint x: 1306, endPoint y: 160, distance: 238.5
click at [1306, 160] on div at bounding box center [1341, 145] width 157 height 62
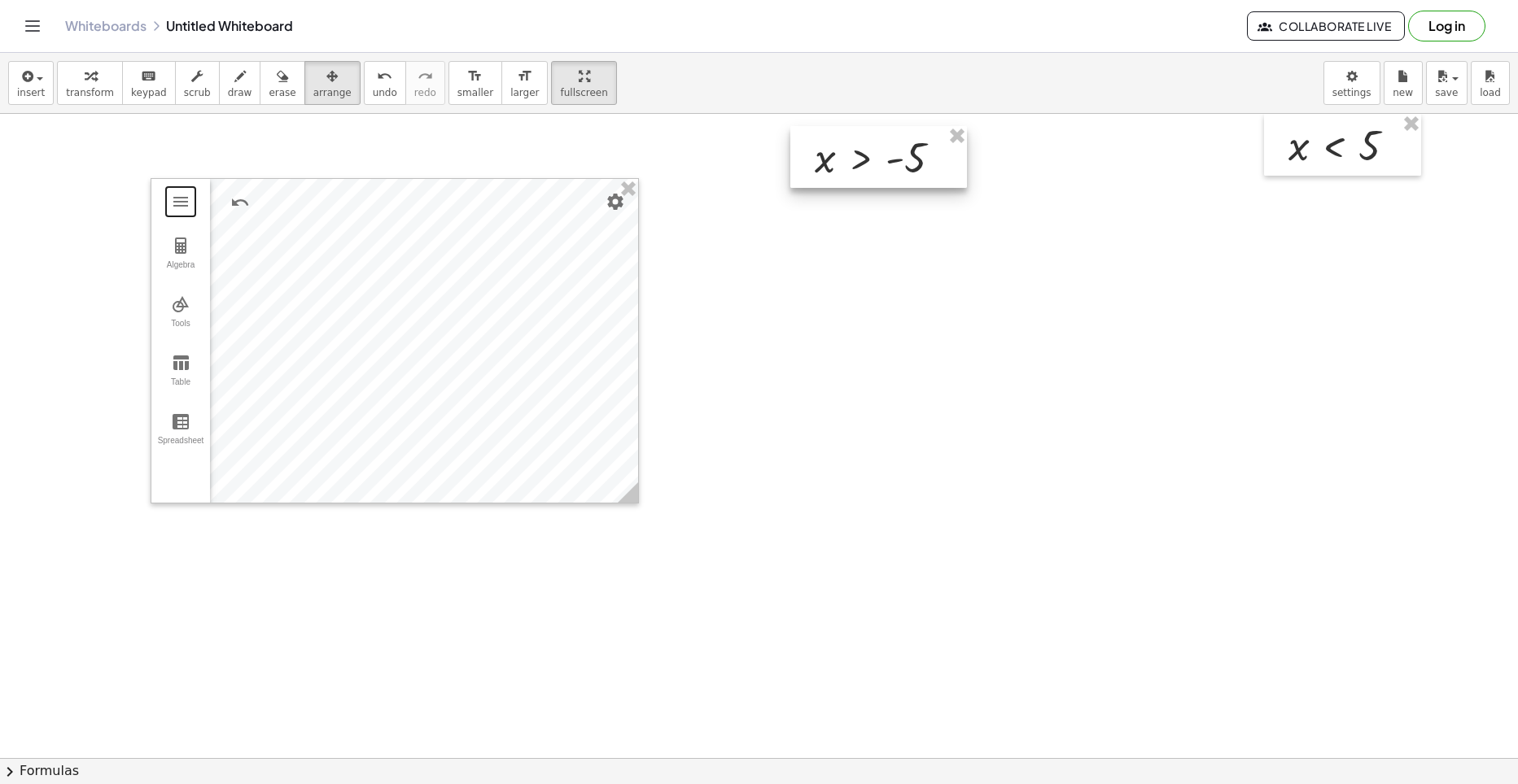
drag, startPoint x: 908, startPoint y: 352, endPoint x: 922, endPoint y: 178, distance: 174.6
click at [922, 178] on div at bounding box center [878, 156] width 176 height 62
click at [316, 84] on div "button" at bounding box center [333, 75] width 38 height 19
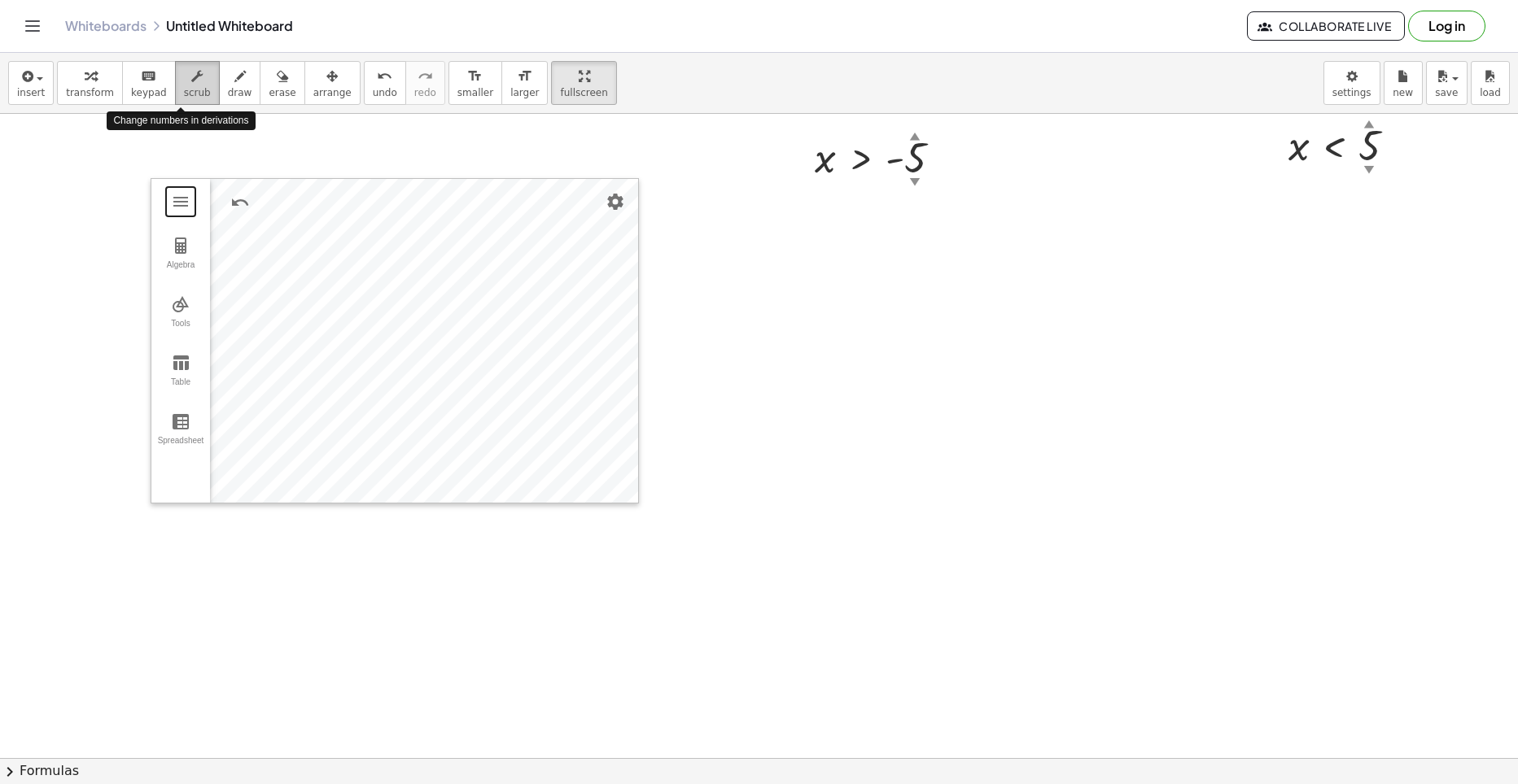
click at [184, 76] on div "button" at bounding box center [197, 75] width 27 height 19
click at [144, 73] on icon "keyboard" at bounding box center [149, 76] width 15 height 19
drag, startPoint x: 530, startPoint y: 83, endPoint x: 559, endPoint y: 89, distance: 29.6
click at [551, 87] on button "fullscreen" at bounding box center [583, 83] width 65 height 44
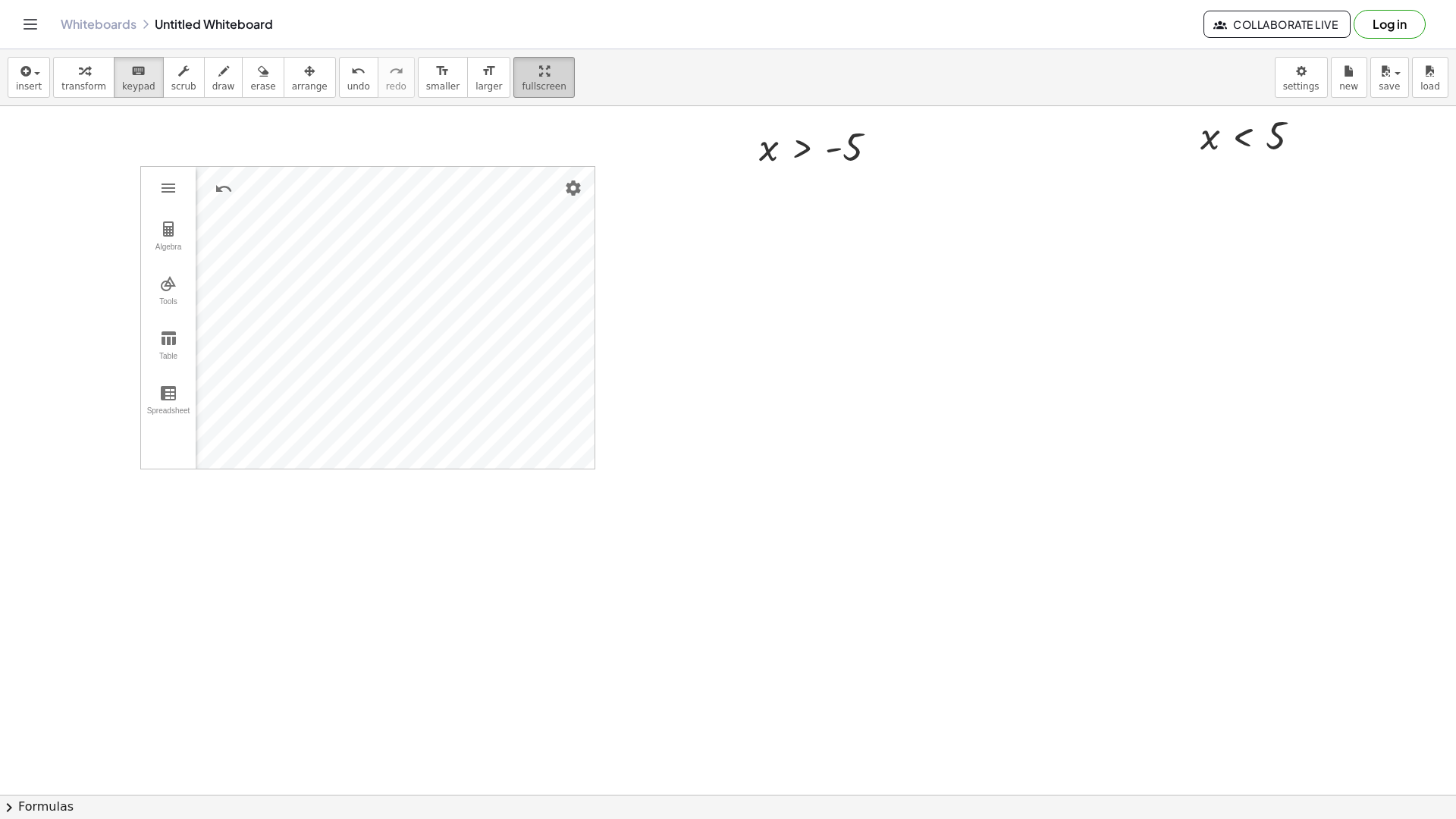
click at [530, 119] on div "insert select one: Math Expression Function Text Youtube Video Graphing Geometr…" at bounding box center [728, 434] width 1456 height 770
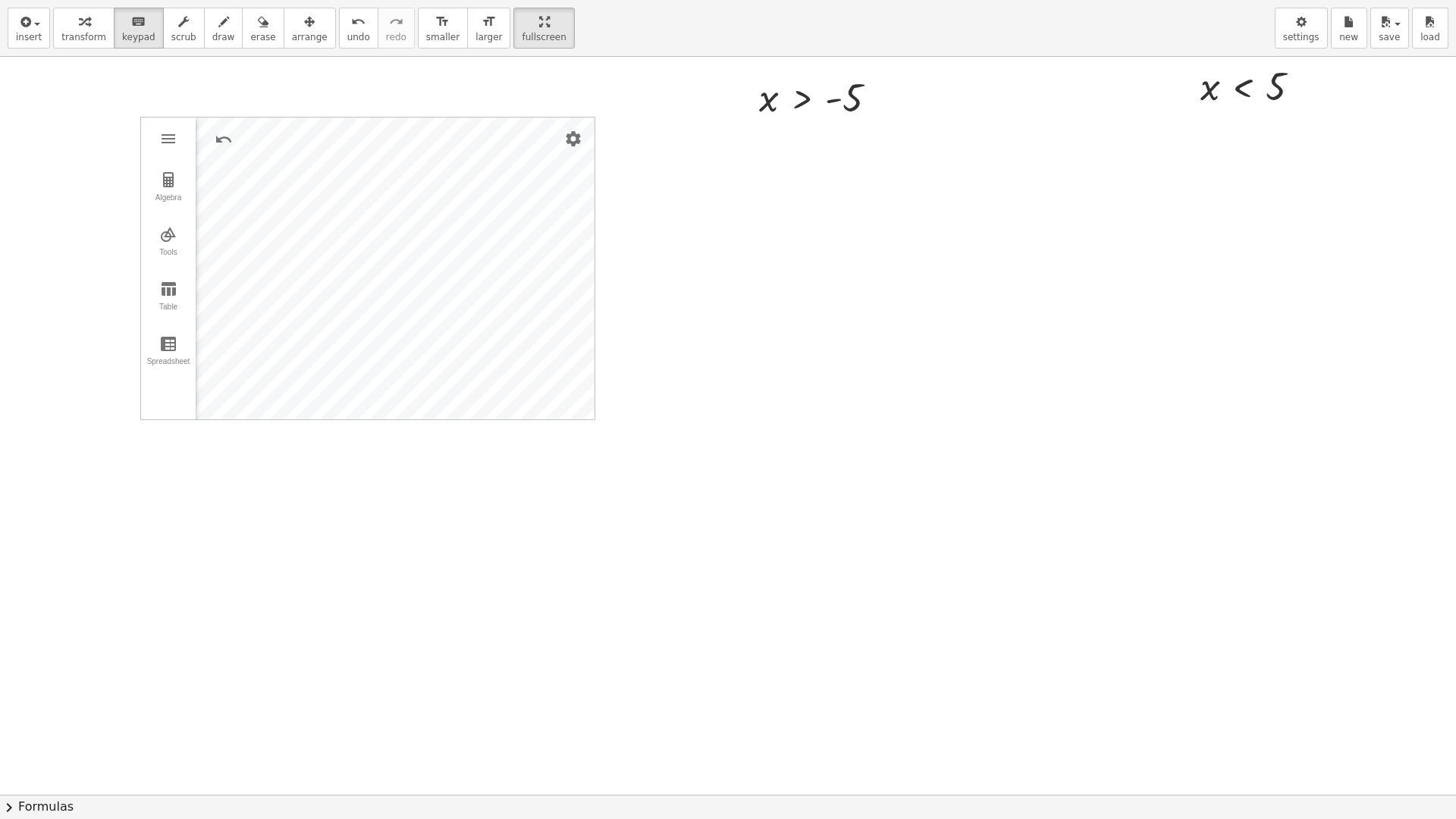
click at [1024, 54] on div "insert select one: Math Expression Function Text Youtube Video Graphing Geometr…" at bounding box center [728, 28] width 1456 height 57
click at [294, 29] on div "button" at bounding box center [310, 21] width 36 height 18
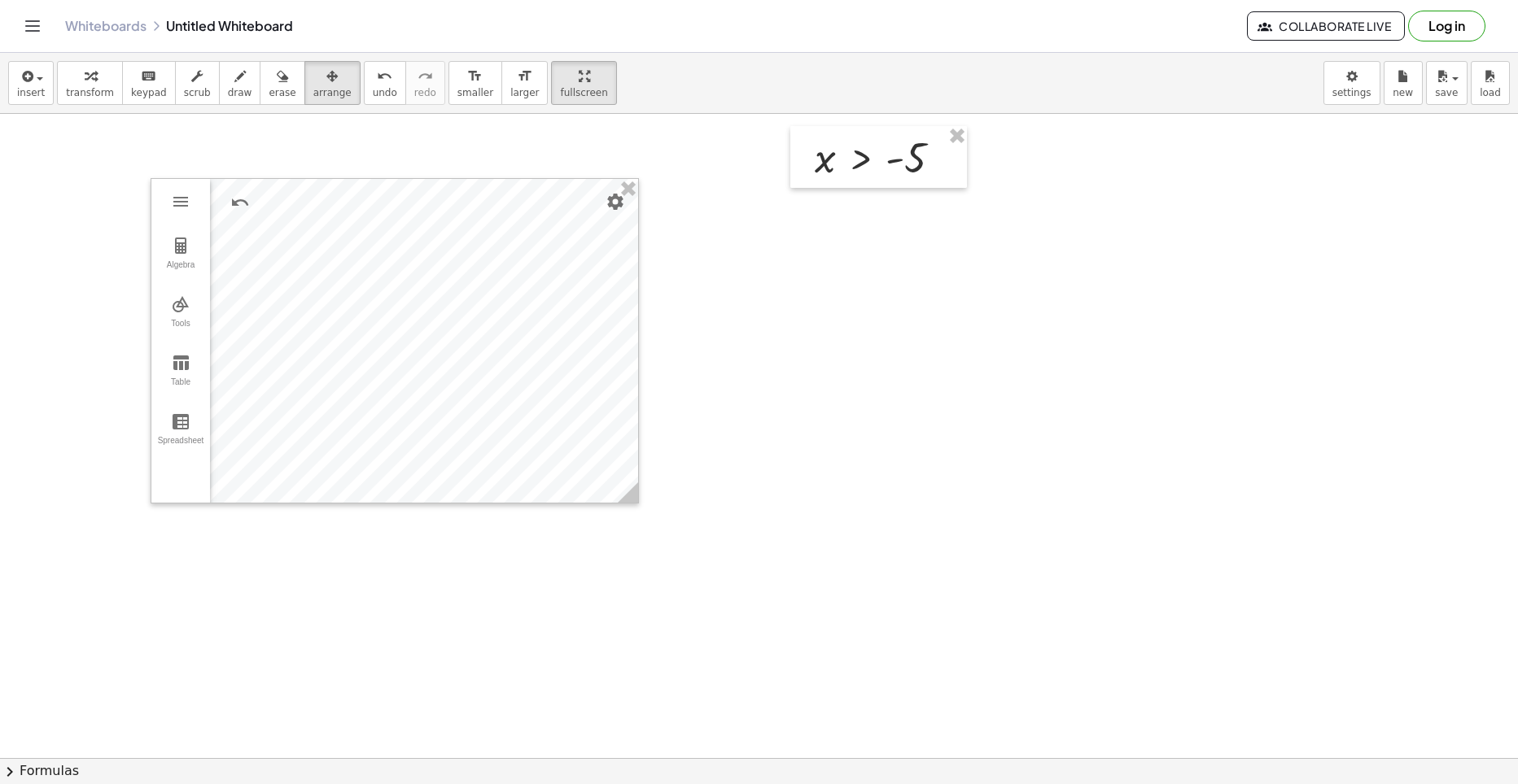
click at [314, 73] on div "button" at bounding box center [333, 75] width 38 height 19
click at [141, 83] on icon "keyboard" at bounding box center [149, 76] width 15 height 19
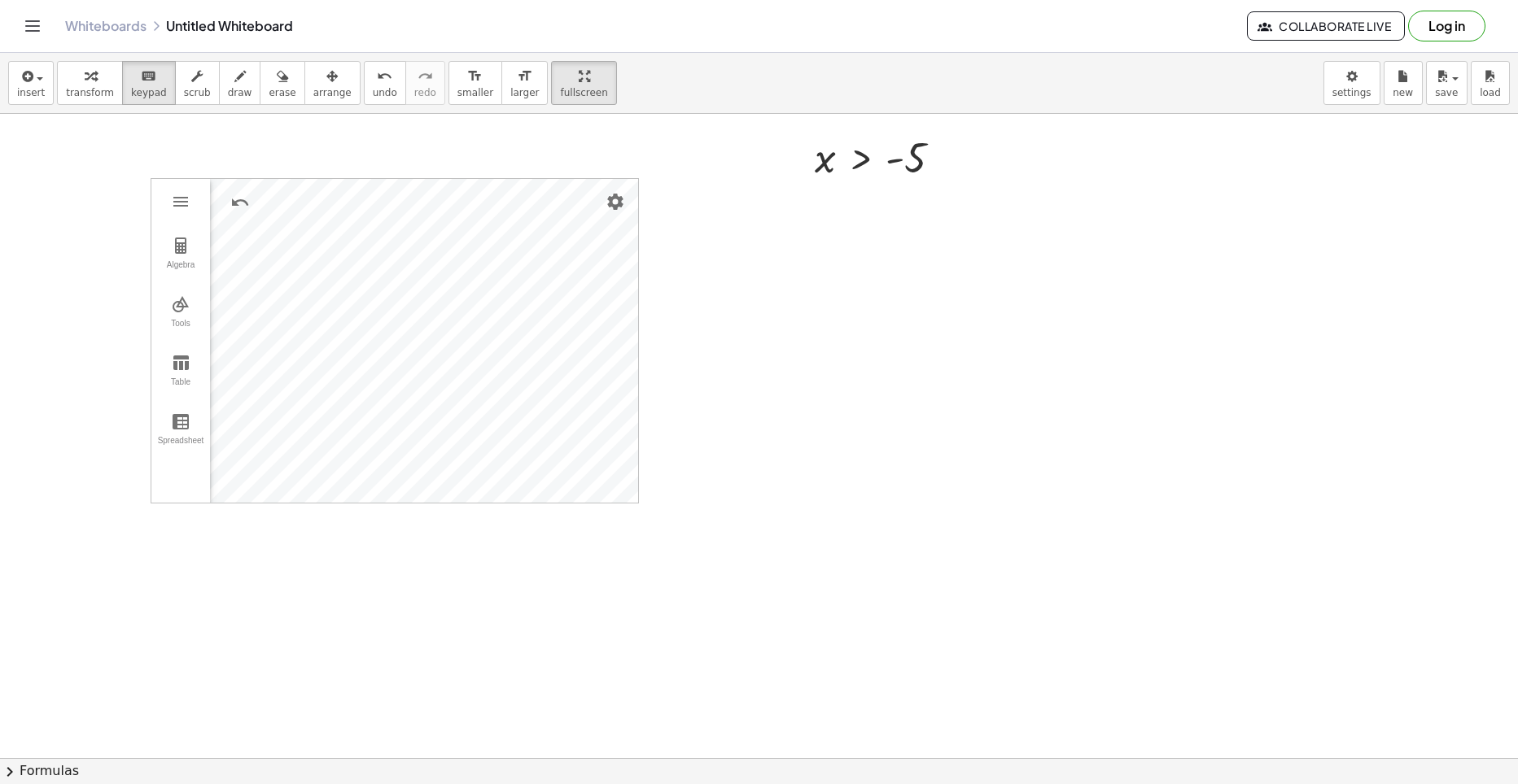
drag, startPoint x: 914, startPoint y: 582, endPoint x: 794, endPoint y: 632, distance: 130.0
drag, startPoint x: 794, startPoint y: 632, endPoint x: 767, endPoint y: 653, distance: 34.2
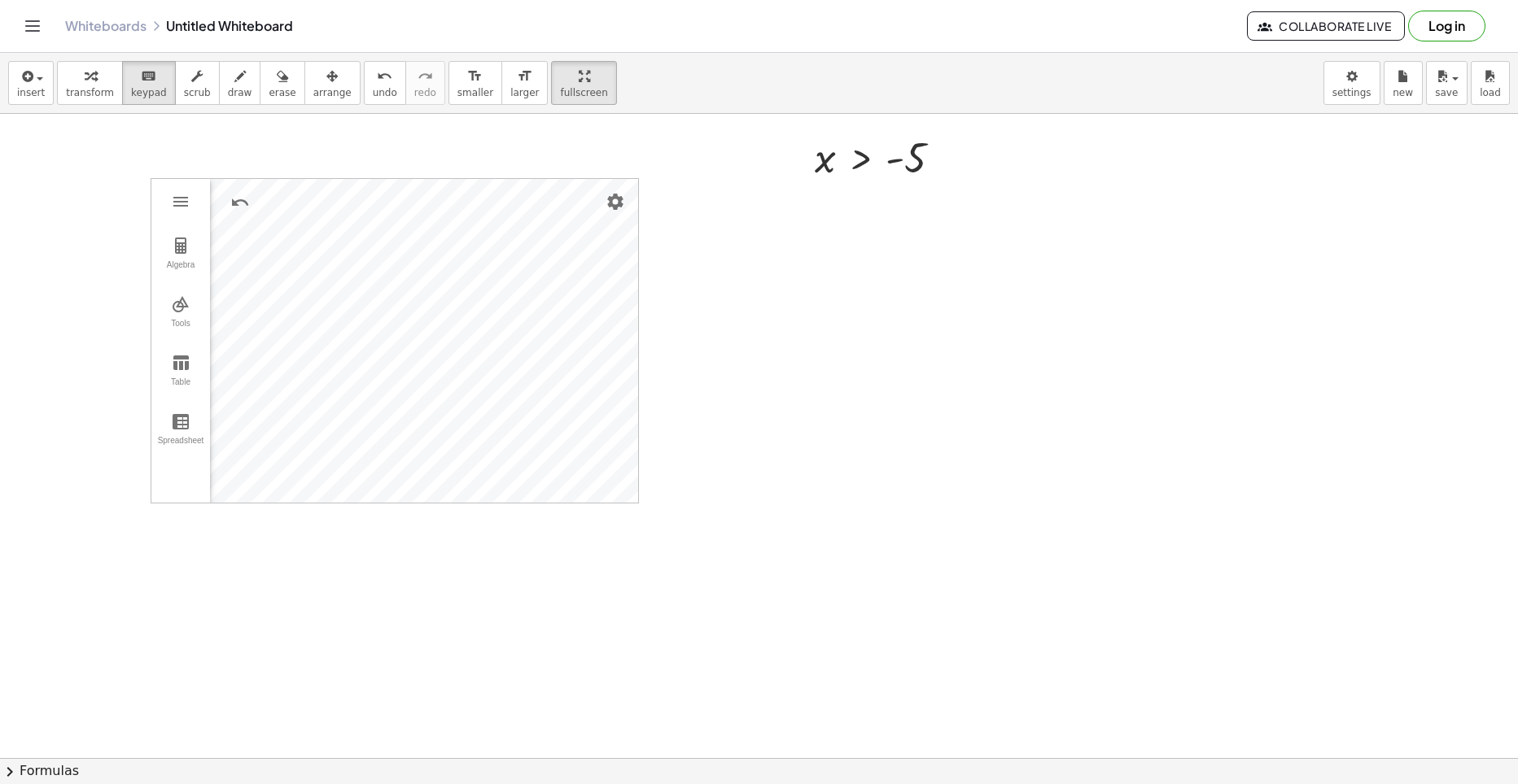
drag, startPoint x: 696, startPoint y: 694, endPoint x: 666, endPoint y: 660, distance: 45.3
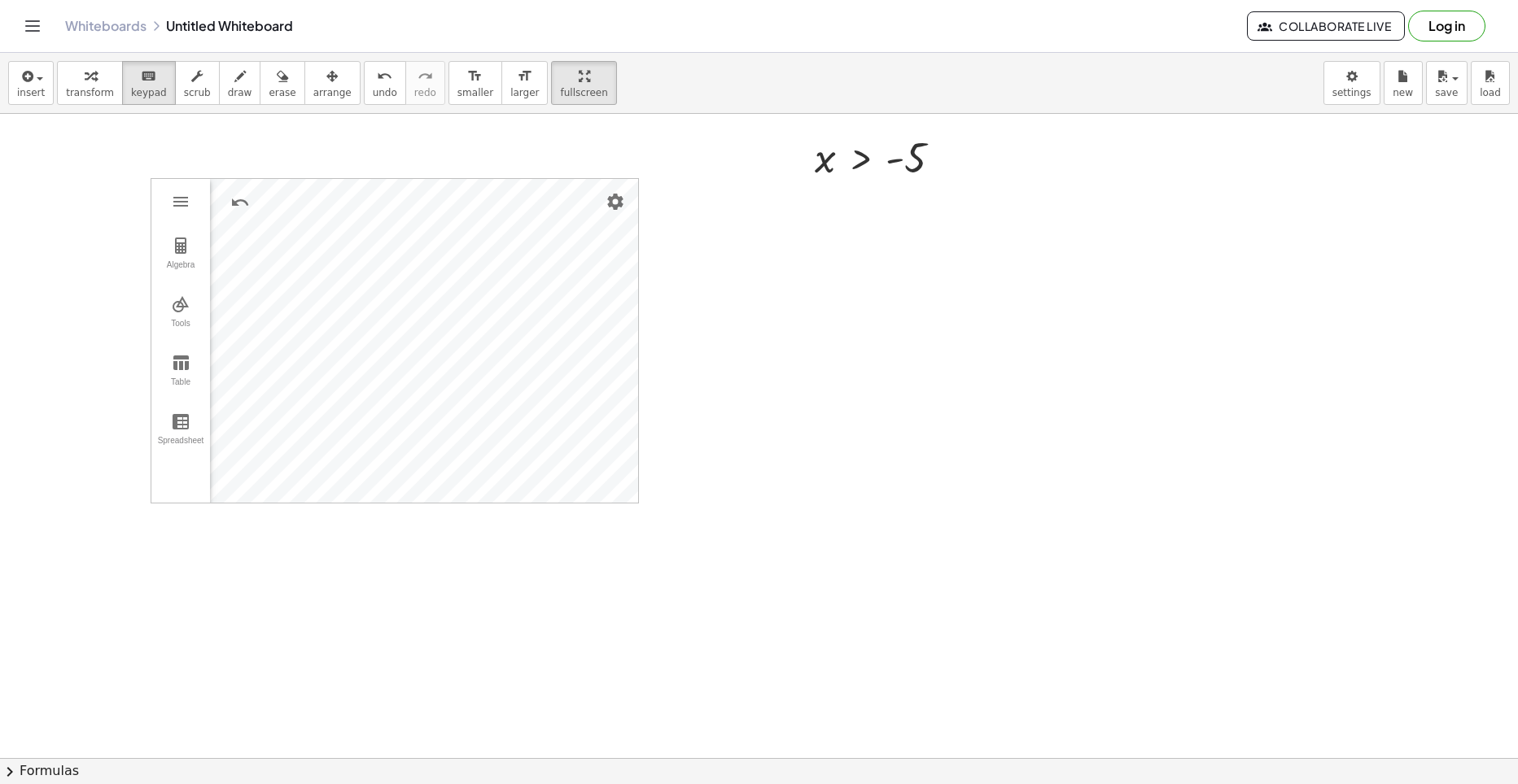
drag, startPoint x: 770, startPoint y: 482, endPoint x: 728, endPoint y: 519, distance: 56.0
click at [773, 759] on button "chevron_right Formulas" at bounding box center [759, 771] width 1518 height 26
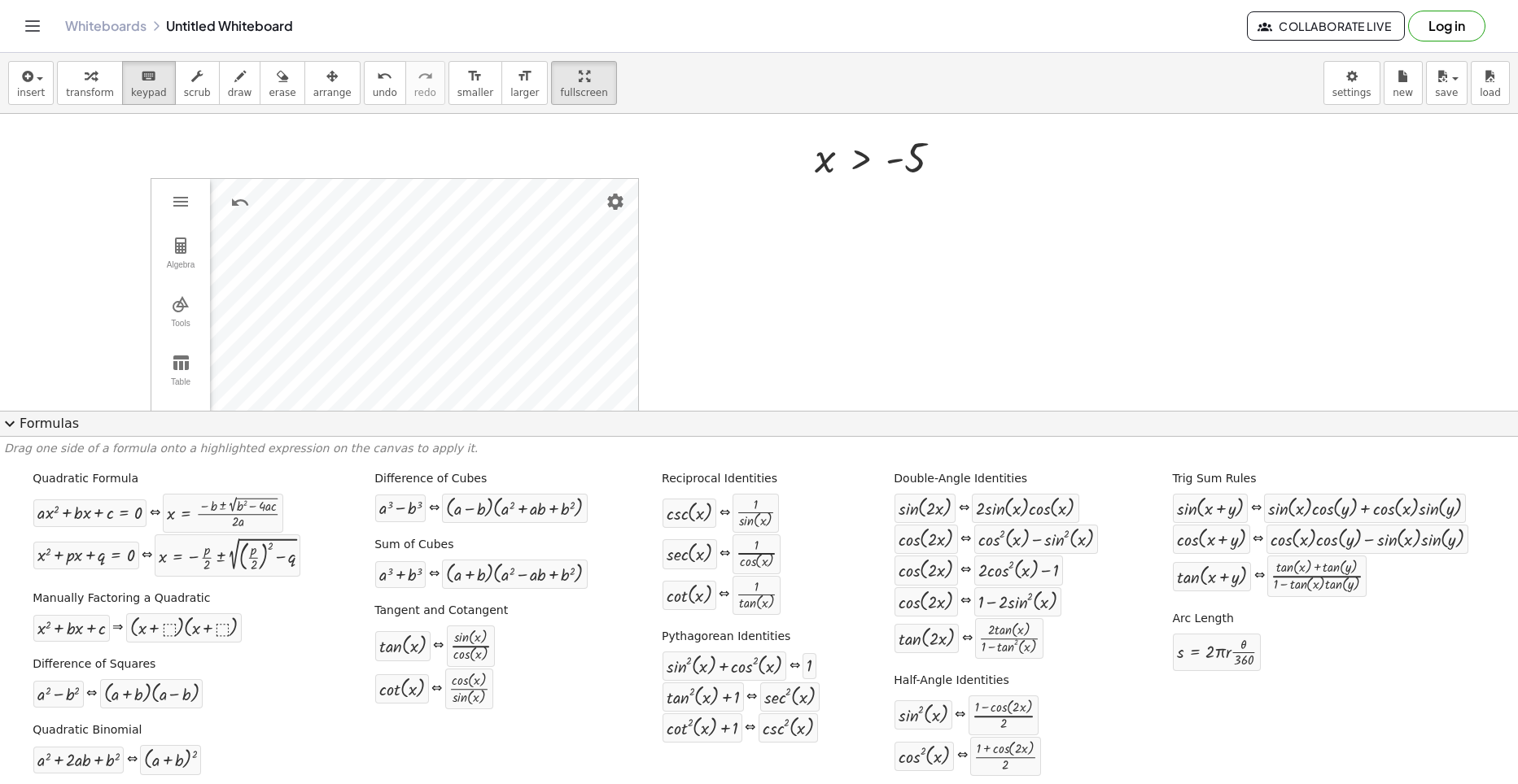
drag, startPoint x: 1147, startPoint y: 212, endPoint x: 1158, endPoint y: 211, distance: 11.0
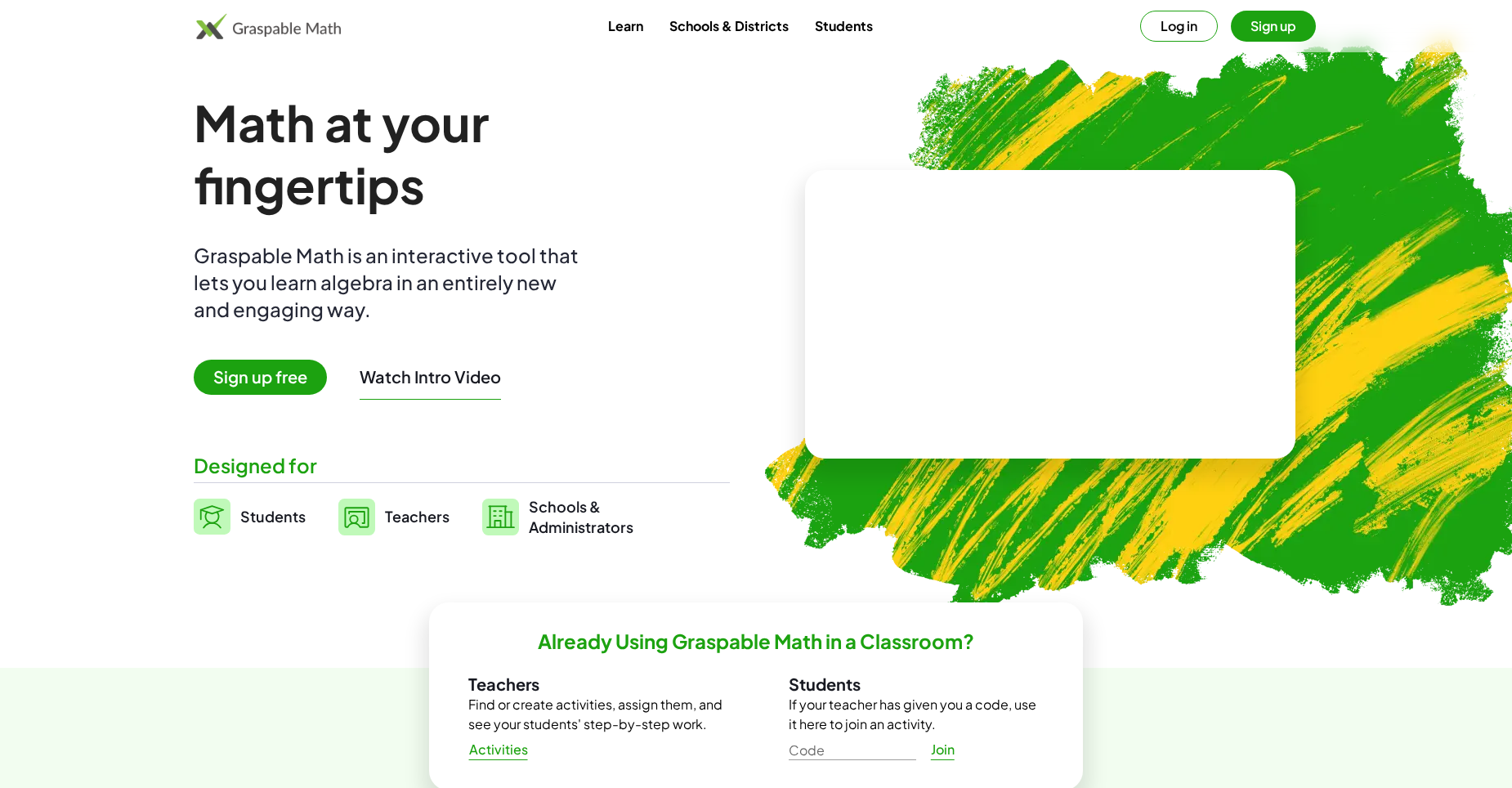
click at [243, 518] on span "Students" at bounding box center [273, 516] width 65 height 19
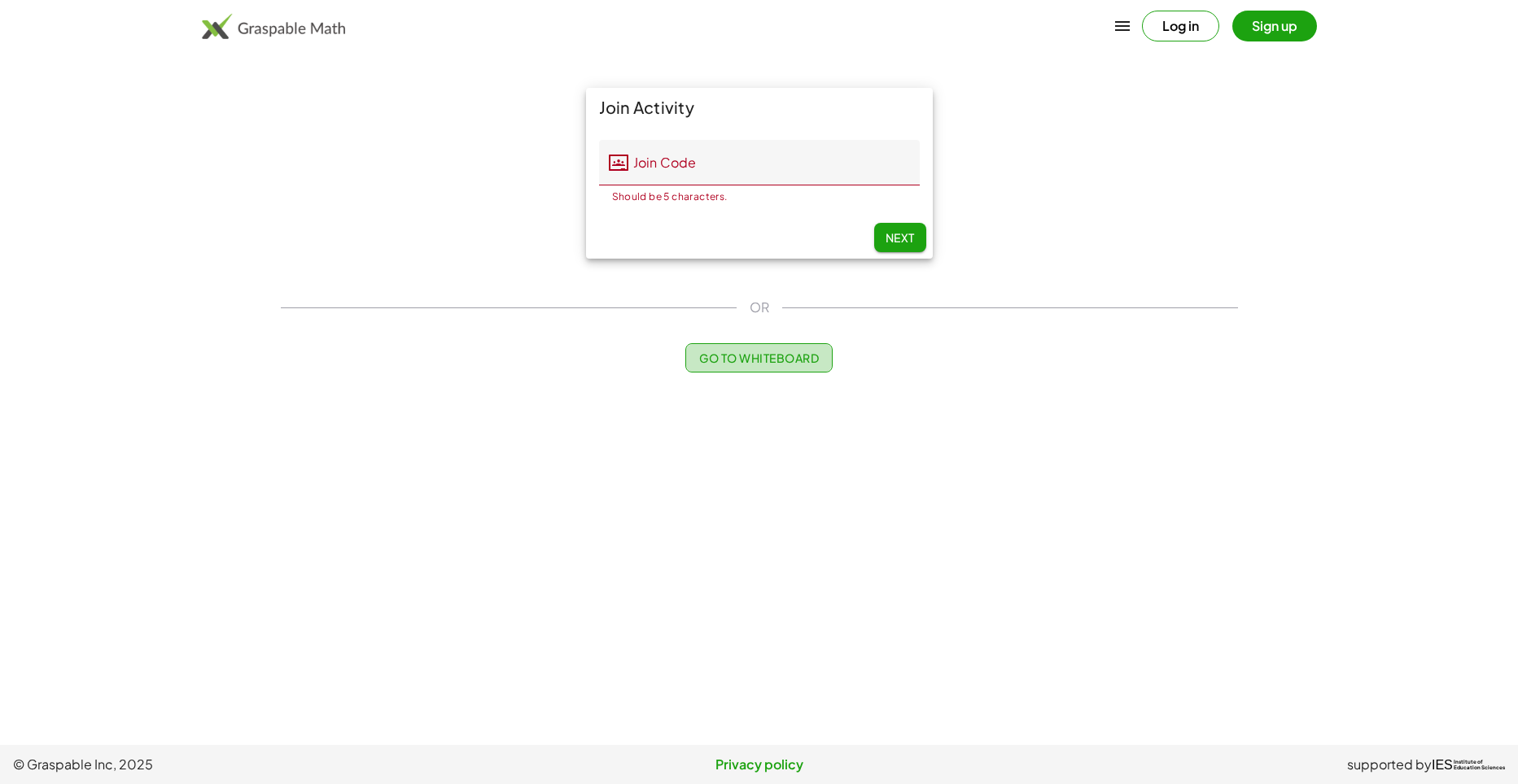
click at [741, 352] on span "Go to Whiteboard" at bounding box center [759, 357] width 120 height 14
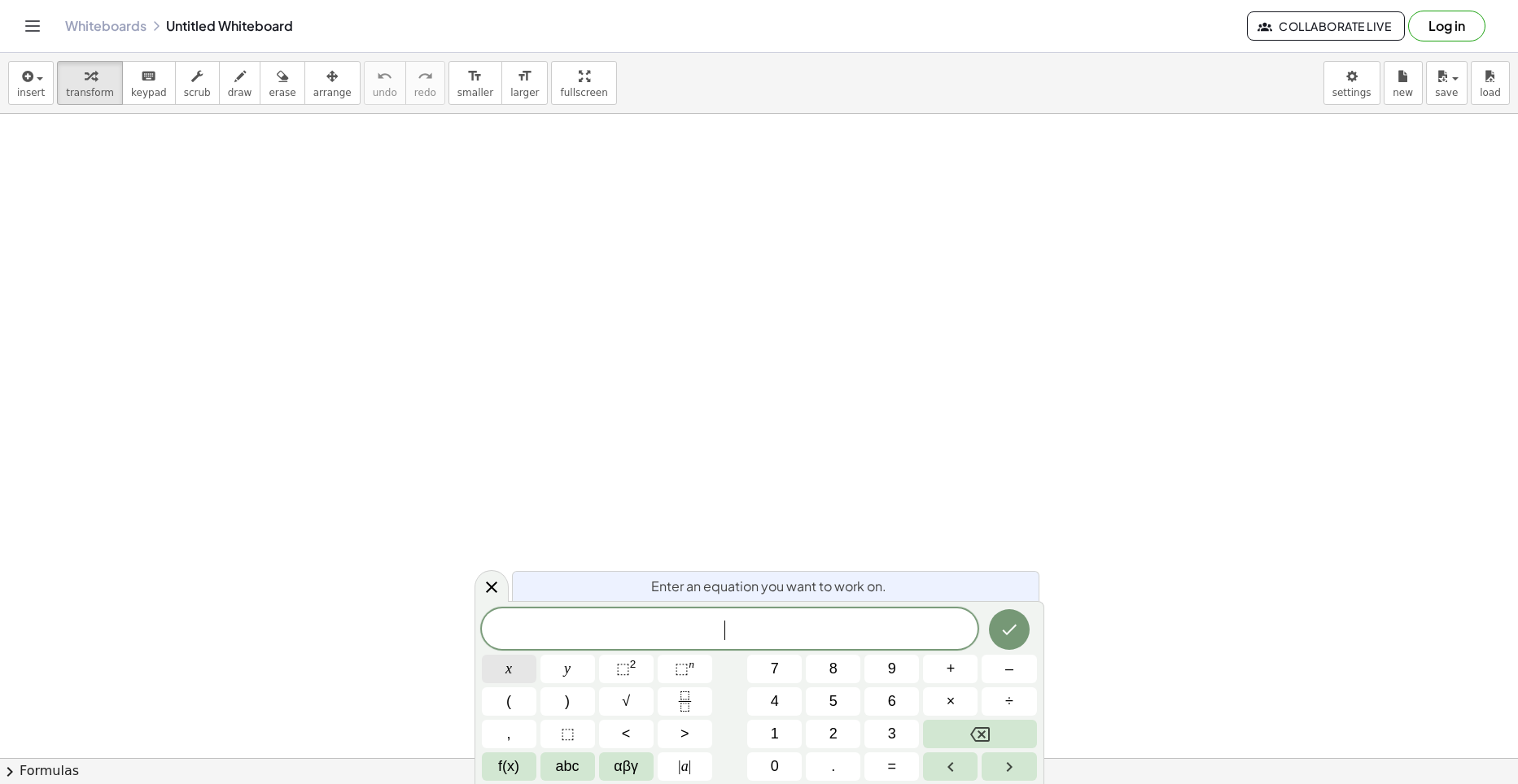
click at [510, 669] on span "x" at bounding box center [508, 669] width 7 height 22
click at [688, 734] on span ">" at bounding box center [684, 734] width 9 height 22
click at [1005, 678] on span "–" at bounding box center [1009, 669] width 9 height 22
click at [842, 733] on button "2" at bounding box center [832, 734] width 54 height 29
click at [1002, 627] on icon "Done" at bounding box center [1009, 630] width 19 height 19
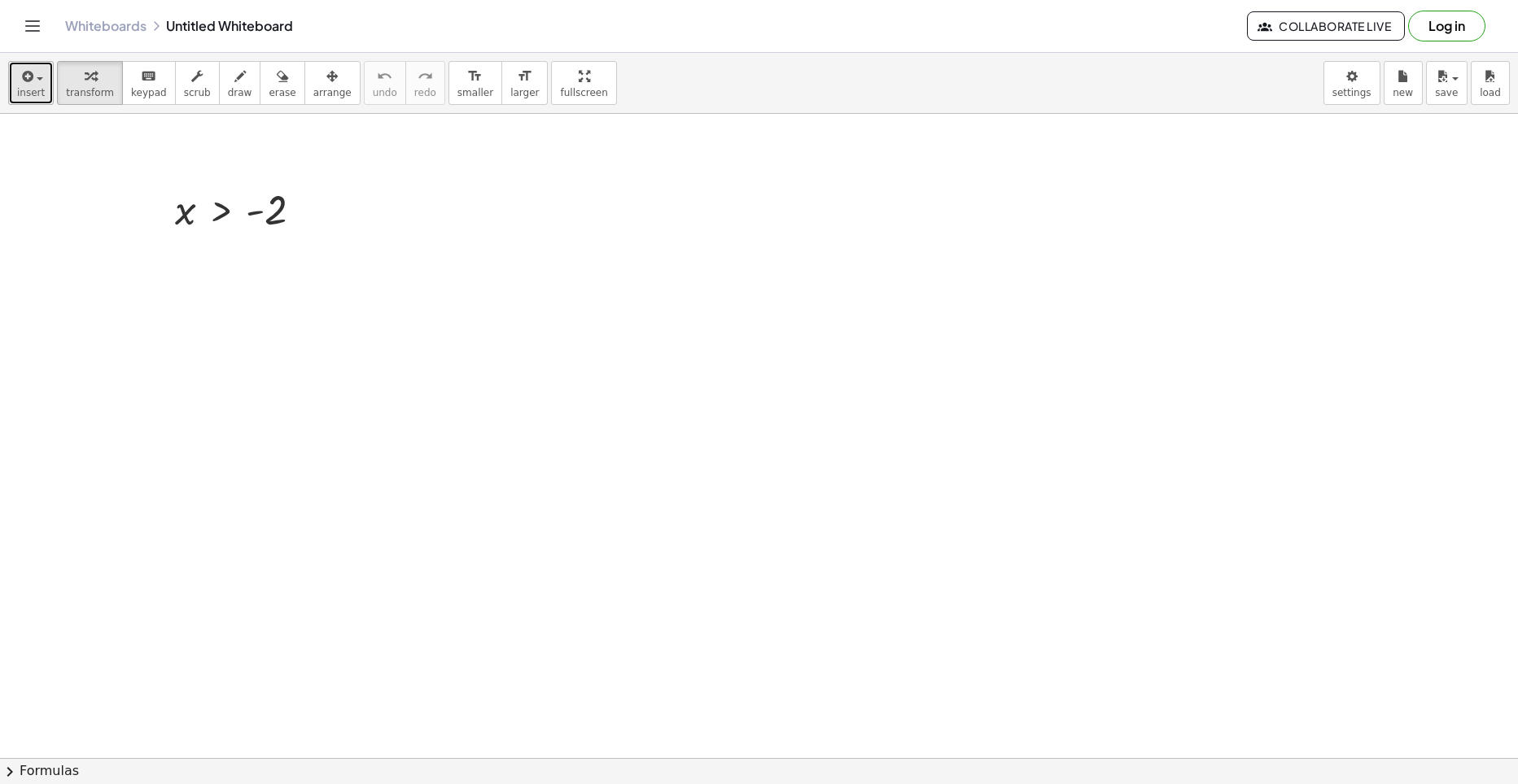
click at [42, 76] on button "insert" at bounding box center [31, 83] width 46 height 44
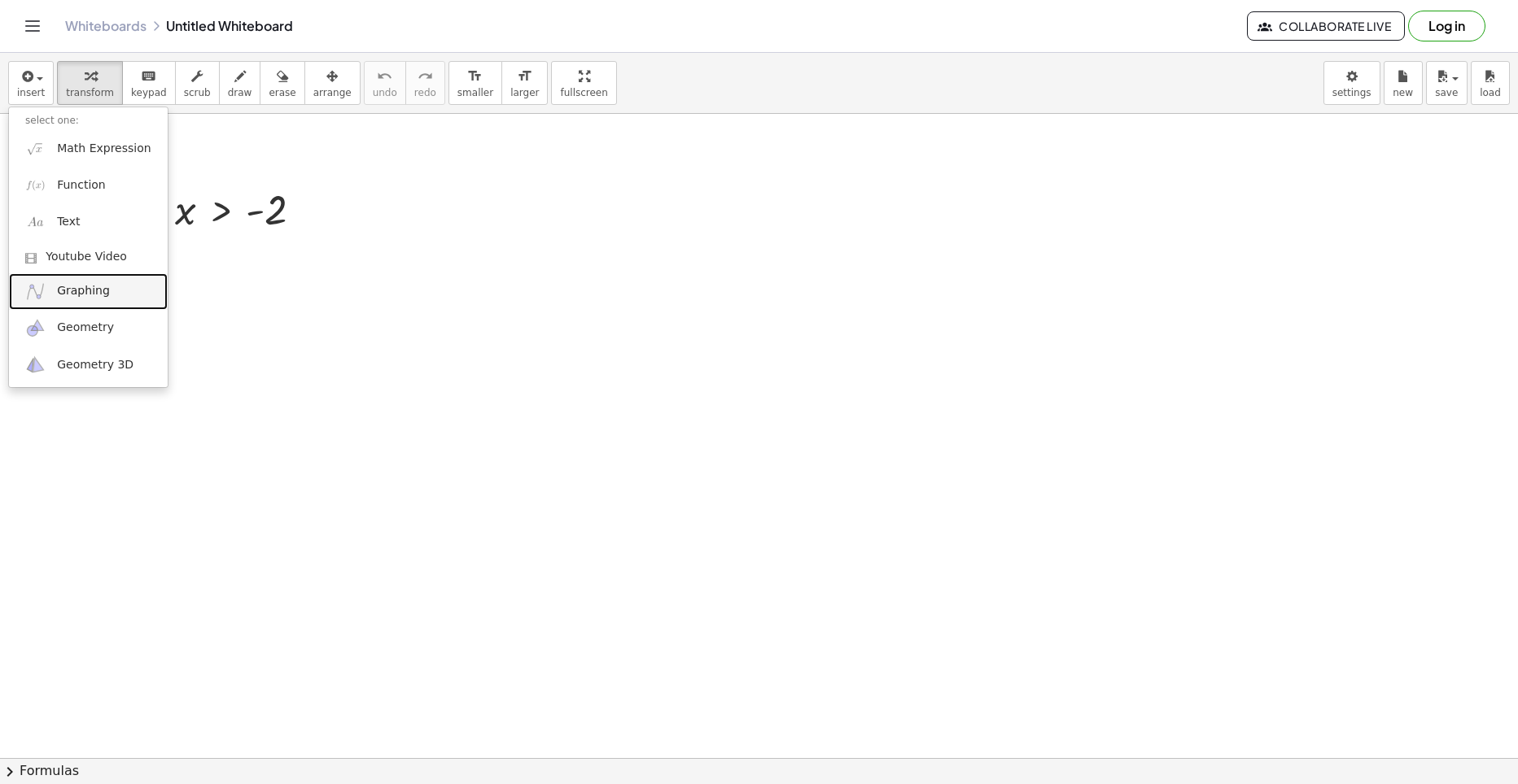
click at [76, 296] on span "Graphing" at bounding box center [84, 291] width 53 height 16
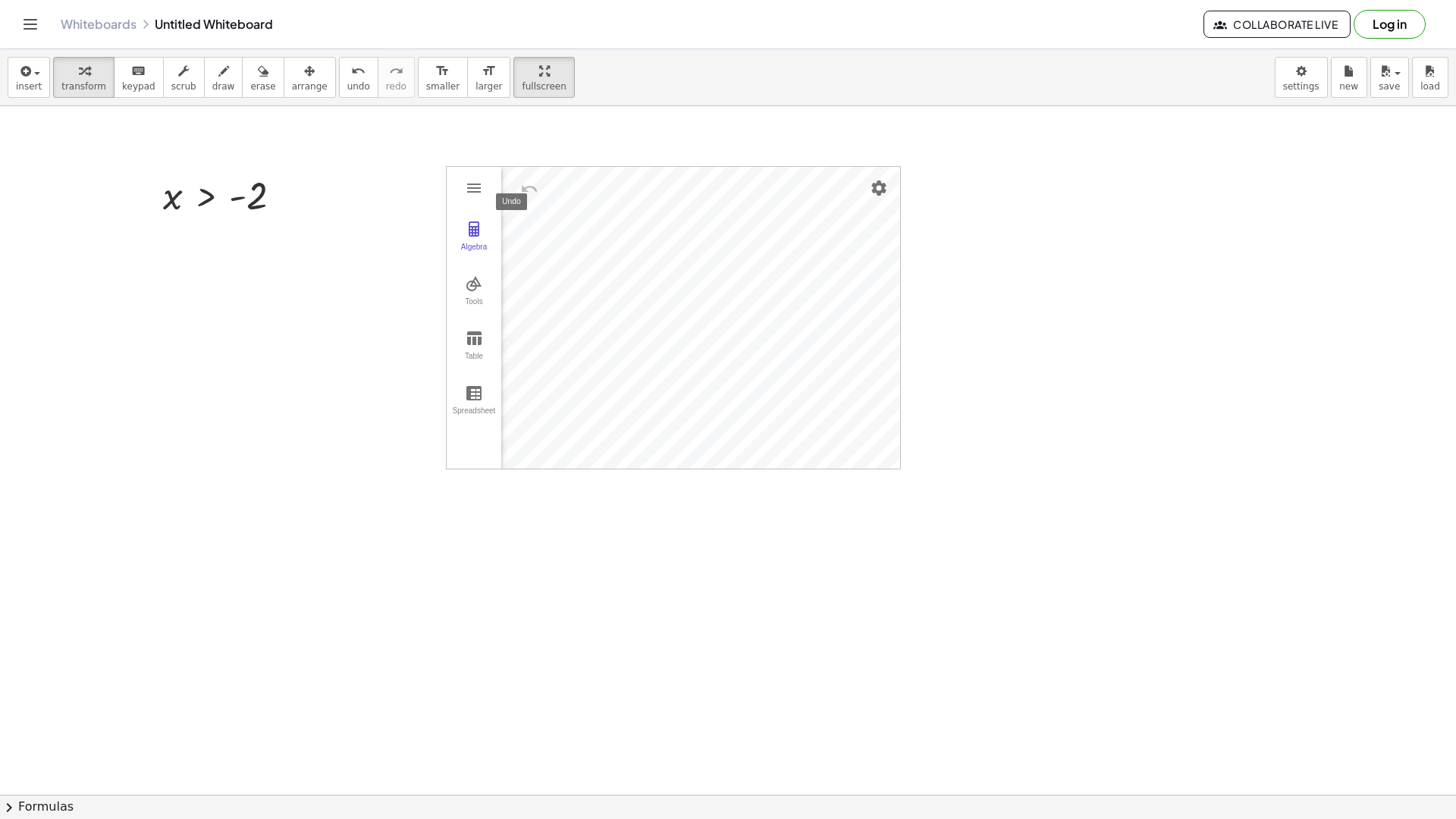
drag, startPoint x: 490, startPoint y: 83, endPoint x: 529, endPoint y: 138, distance: 67.4
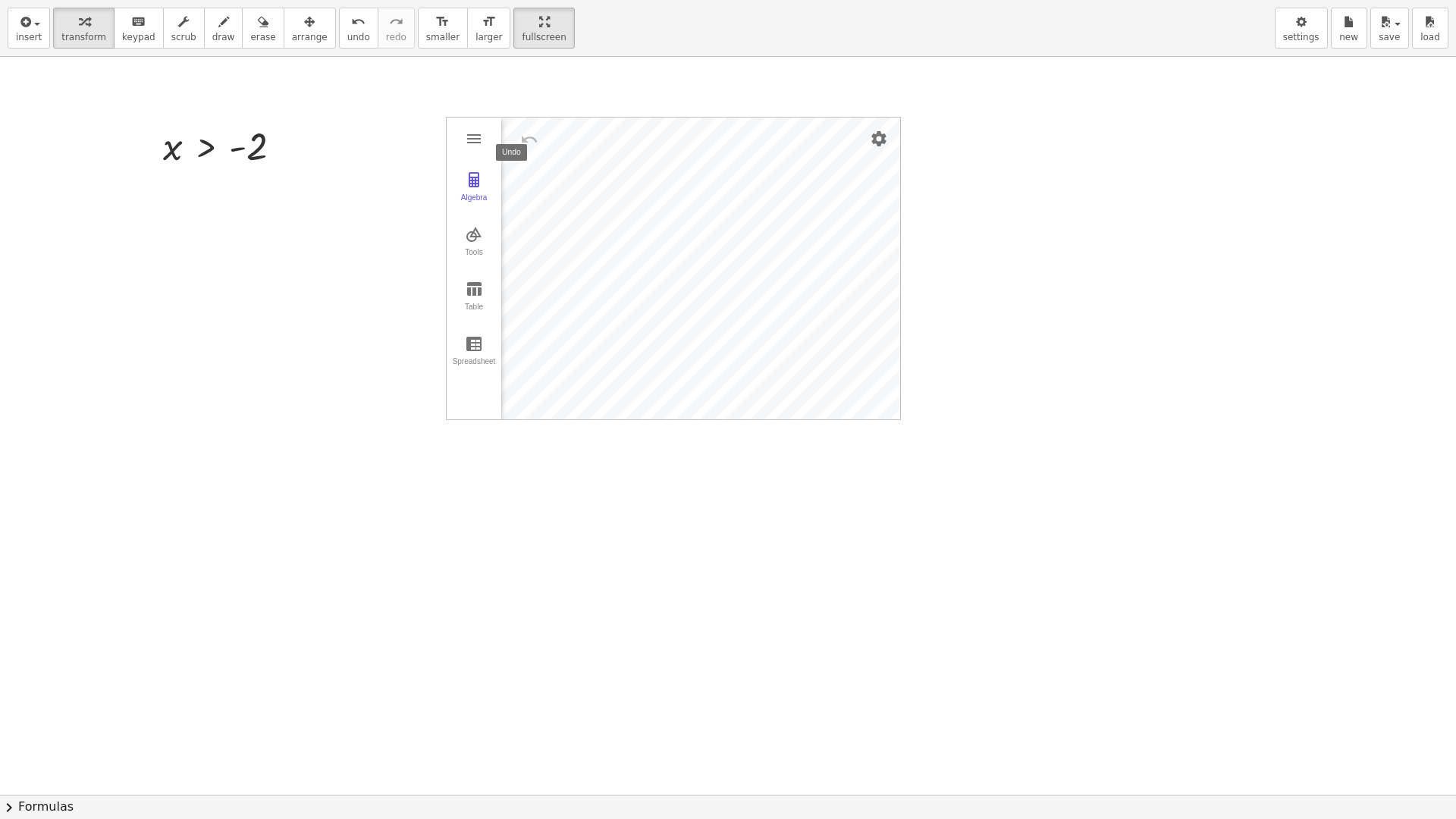
click at [529, 138] on div "insert select one: Math Expression Function Text Youtube Video Graphing Geometr…" at bounding box center [728, 410] width 1456 height 819
click at [294, 36] on span "arrange" at bounding box center [310, 37] width 36 height 11
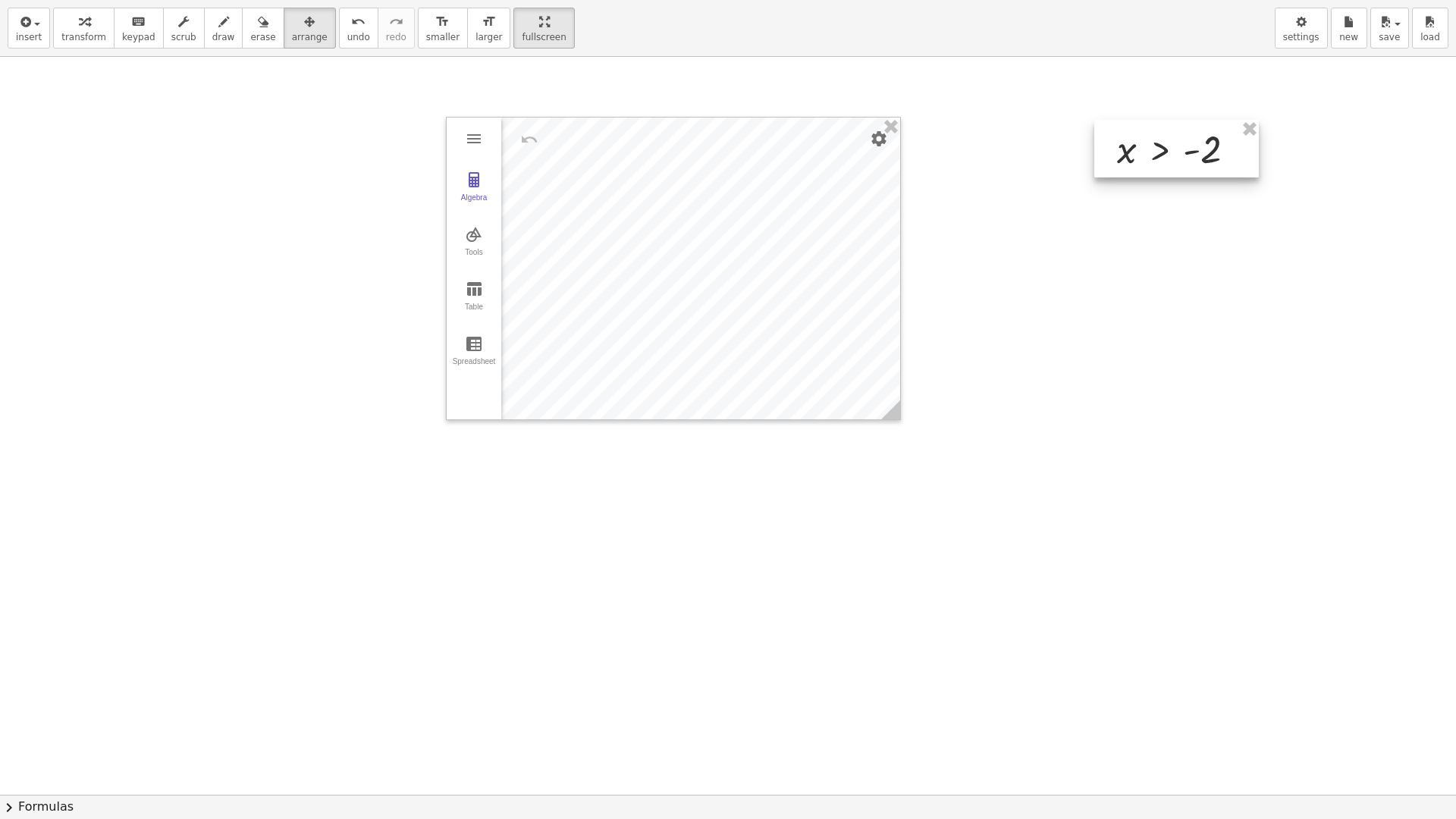
drag, startPoint x: 226, startPoint y: 165, endPoint x: 1182, endPoint y: 167, distance: 956.0
click at [1182, 167] on div at bounding box center [1176, 148] width 164 height 58
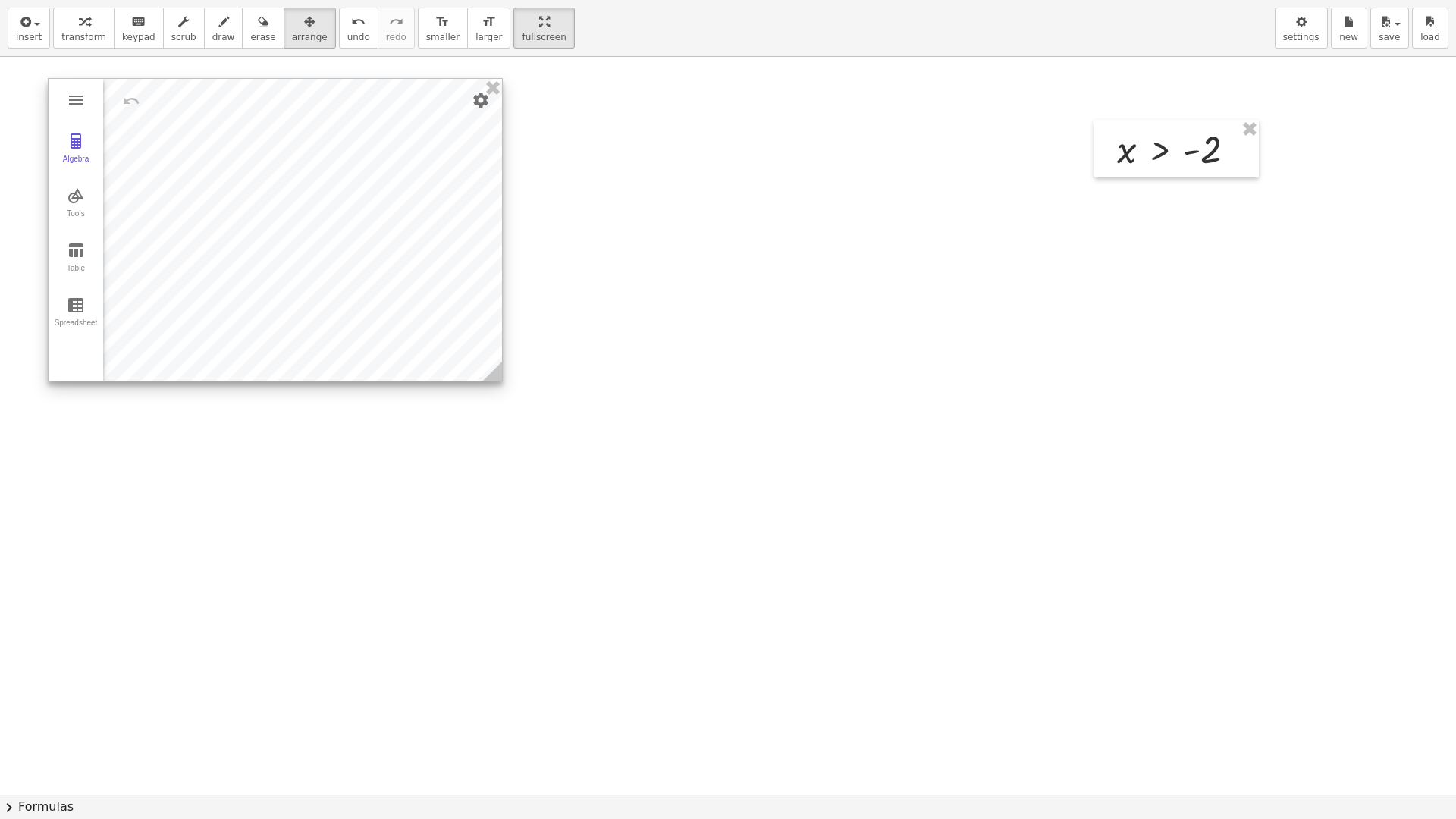
drag, startPoint x: 592, startPoint y: 346, endPoint x: 201, endPoint y: 315, distance: 392.2
click at [200, 315] on div at bounding box center [275, 230] width 454 height 302
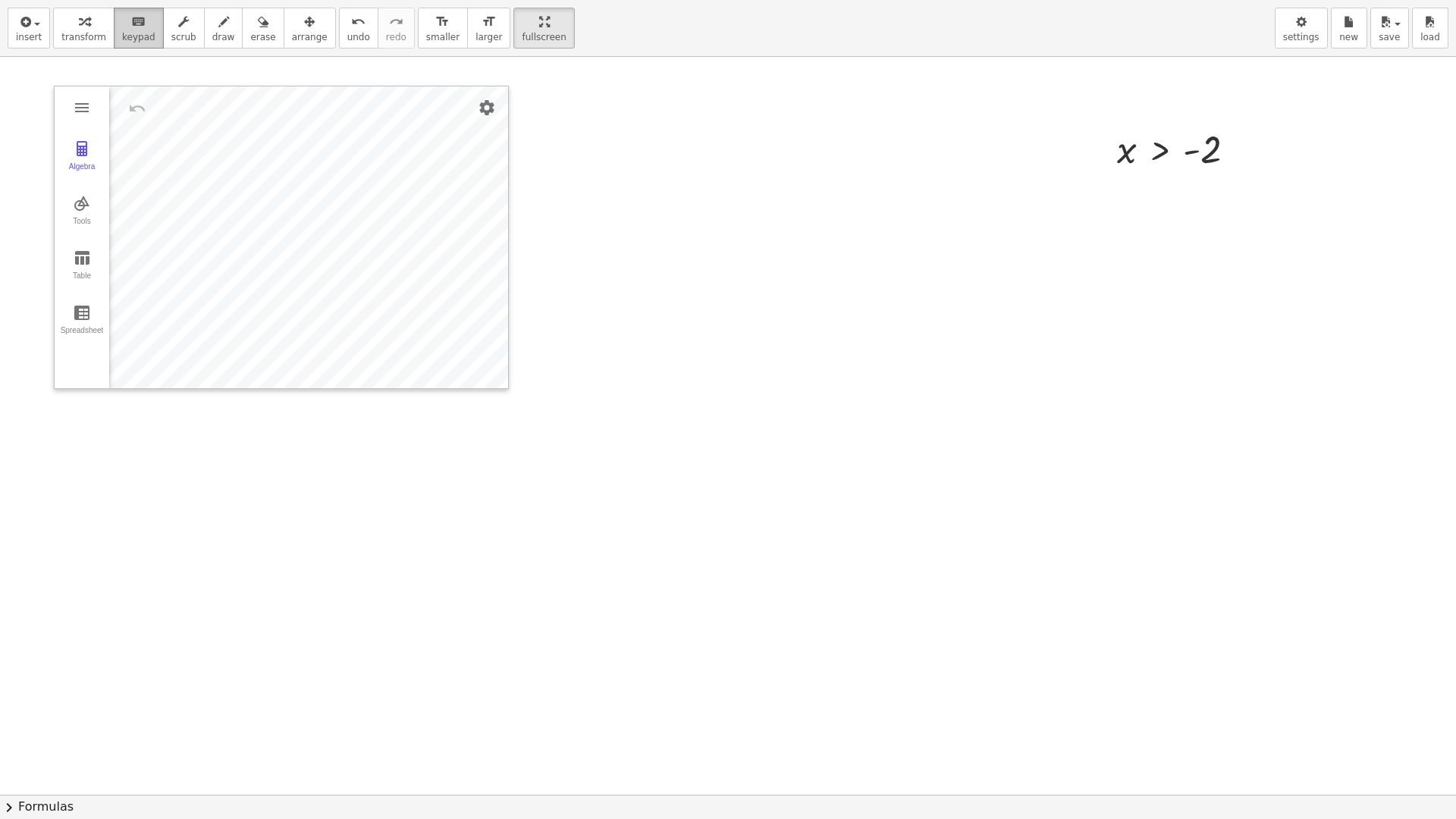
click at [131, 22] on icon "keyboard" at bounding box center [139, 22] width 14 height 18
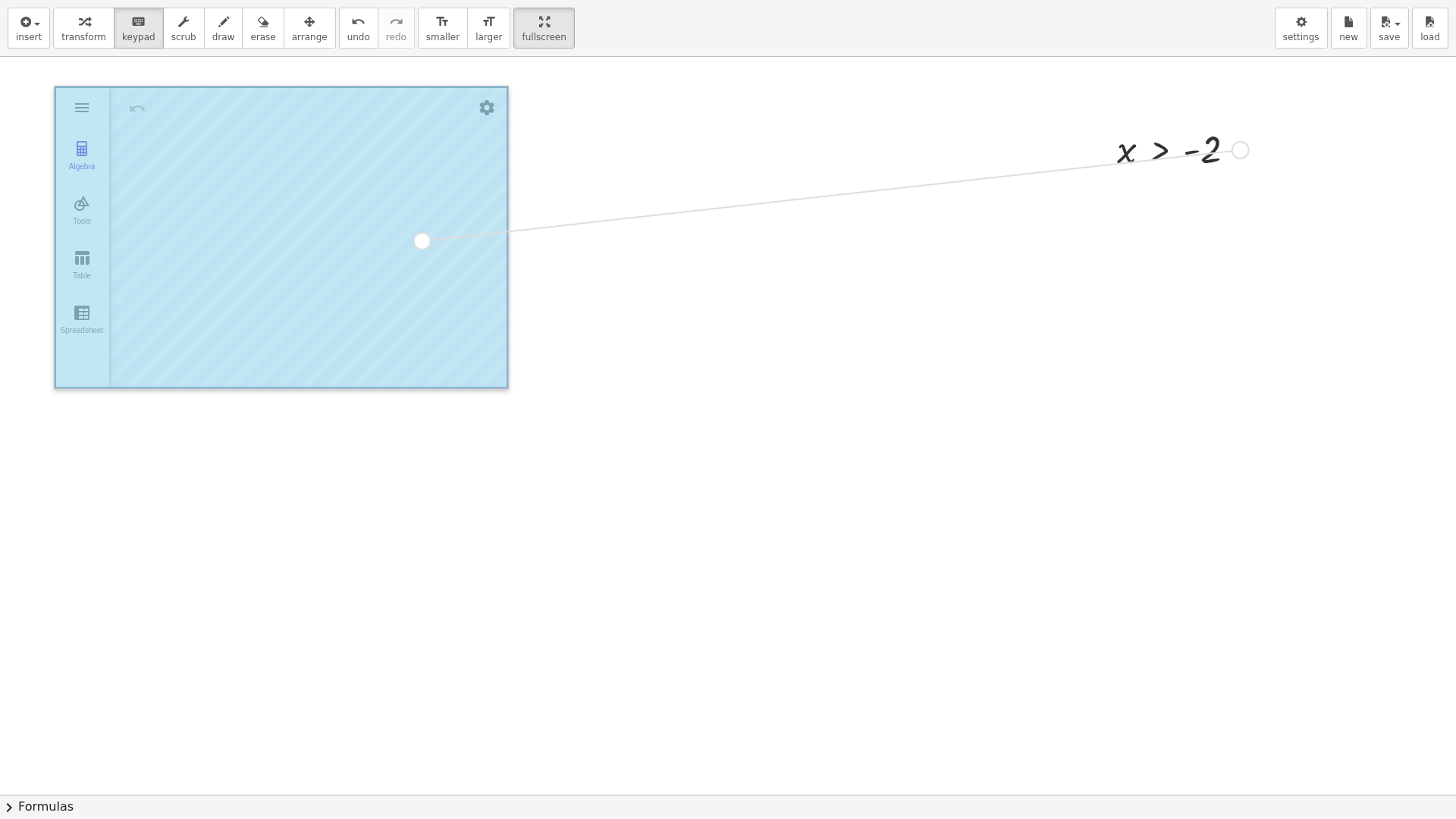
drag, startPoint x: 1240, startPoint y: 149, endPoint x: 420, endPoint y: 241, distance: 825.1
